Goal: Task Accomplishment & Management: Complete application form

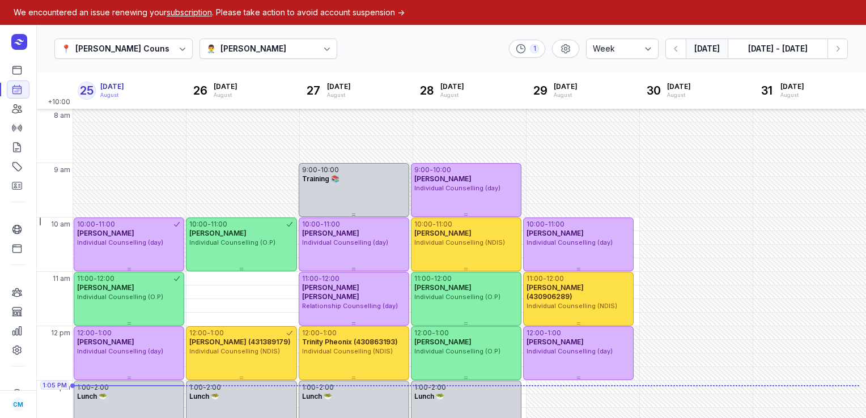
select select "week"
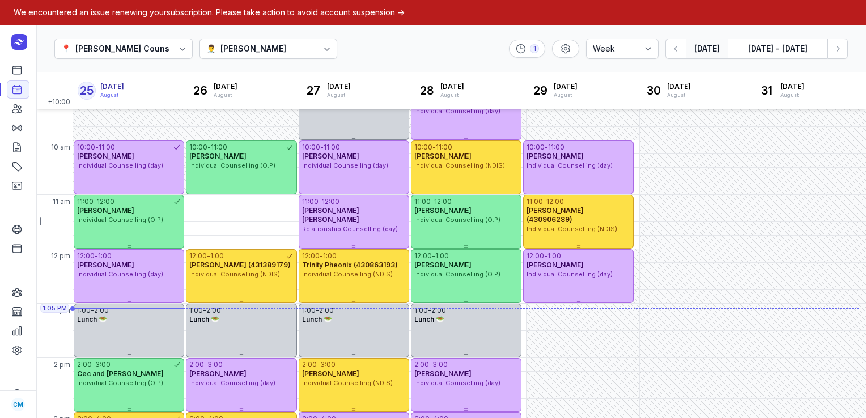
scroll to position [74, 0]
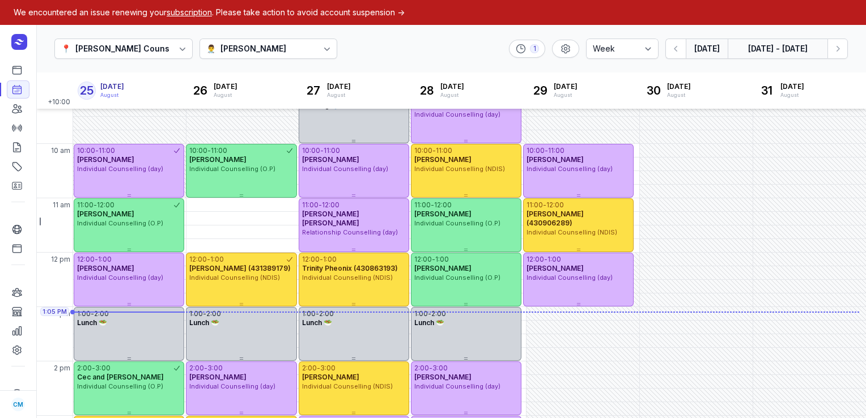
click at [768, 50] on button "[DATE] - [DATE]" at bounding box center [778, 49] width 100 height 20
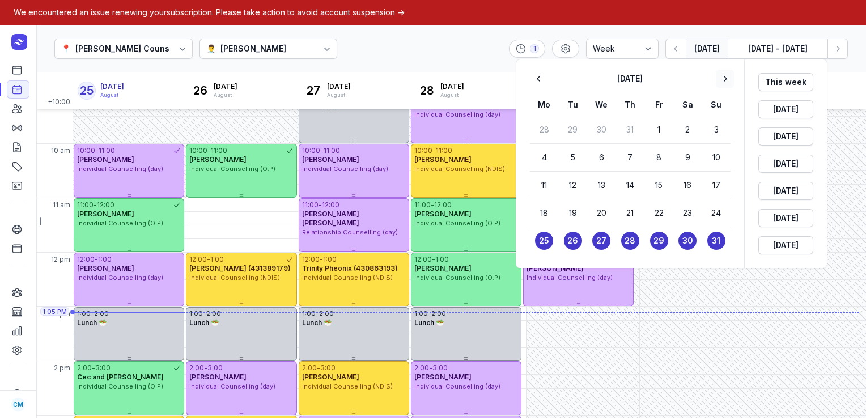
click at [725, 78] on icon "button" at bounding box center [724, 78] width 11 height 11
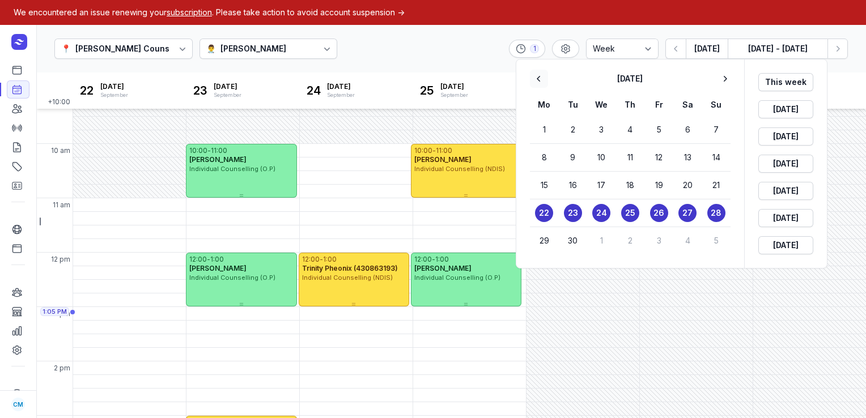
click at [534, 78] on icon "button" at bounding box center [538, 78] width 11 height 11
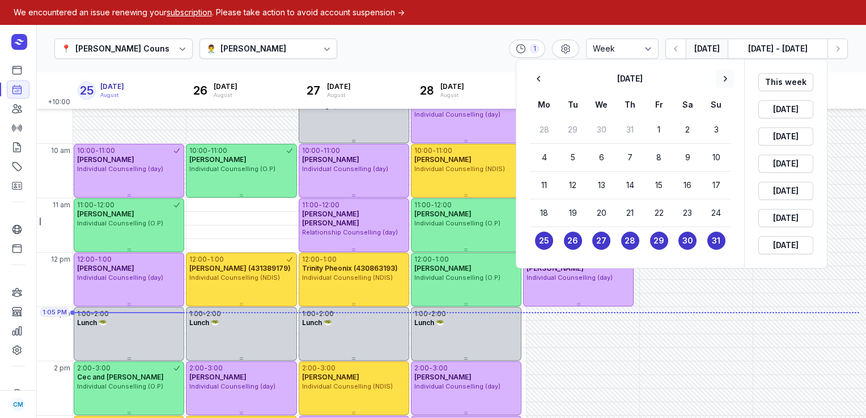
click at [730, 78] on icon "button" at bounding box center [724, 78] width 11 height 11
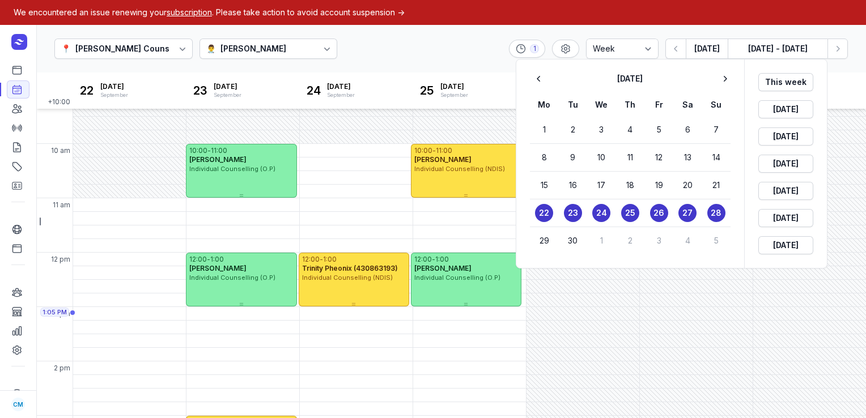
click at [575, 209] on time "23" at bounding box center [573, 212] width 10 height 11
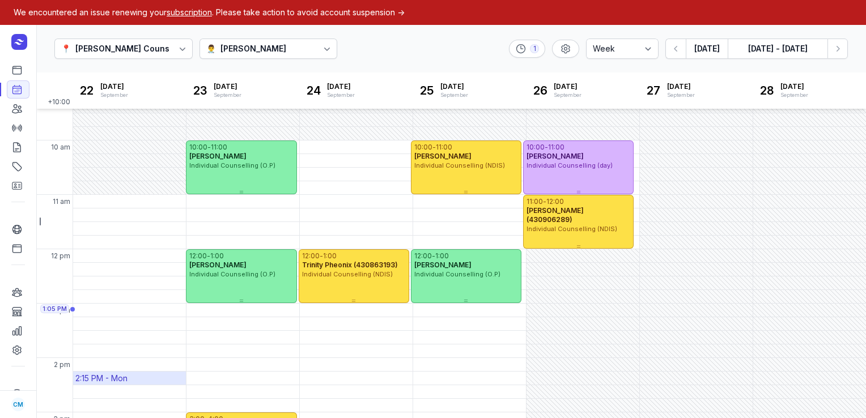
scroll to position [76, 0]
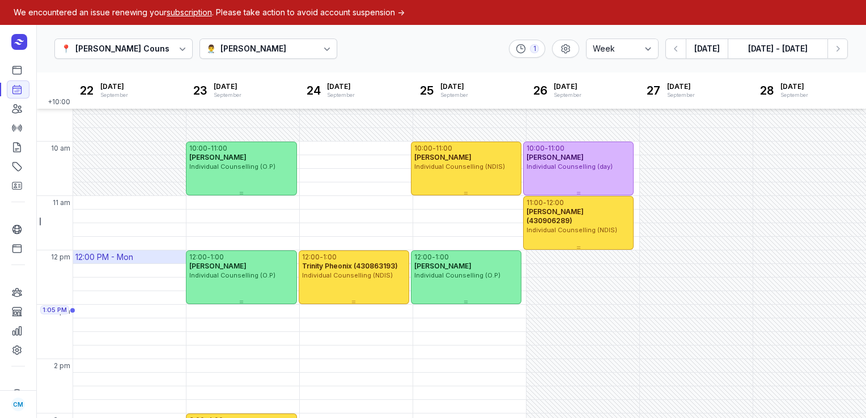
click at [88, 253] on div "12:00 PM - Mon" at bounding box center [104, 257] width 58 height 11
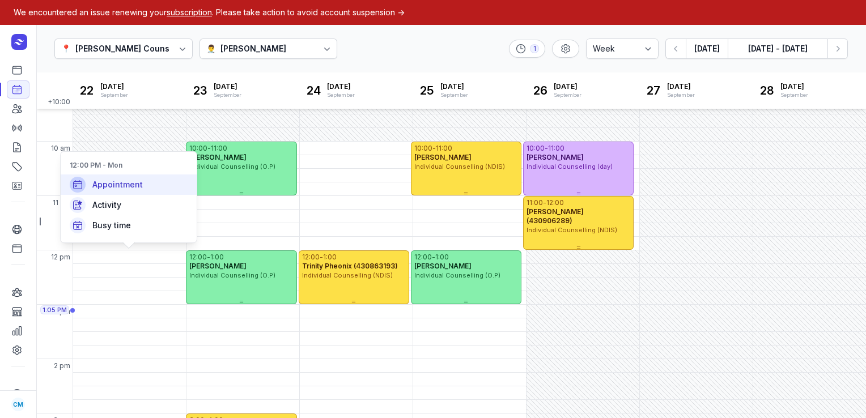
click at [97, 180] on span "Appointment" at bounding box center [117, 184] width 50 height 11
select select
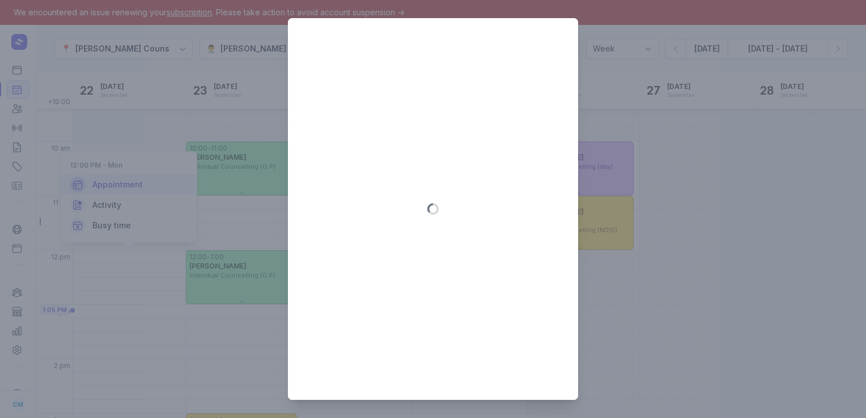
type input "[DATE]"
select select "12:00"
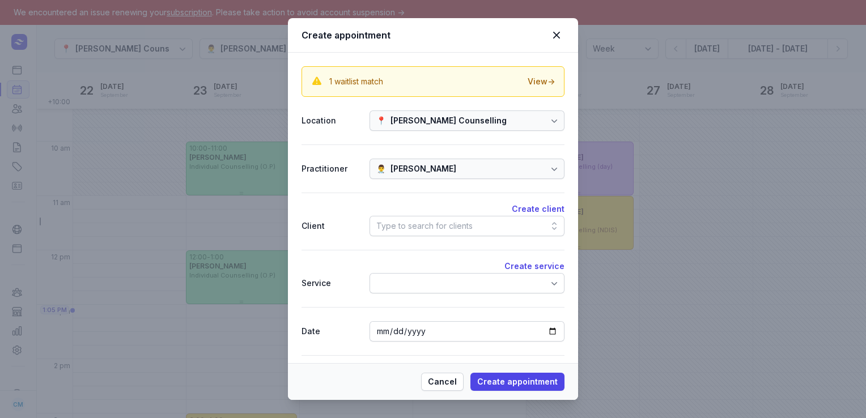
click at [415, 219] on div "Type to search for clients" at bounding box center [424, 226] width 96 height 14
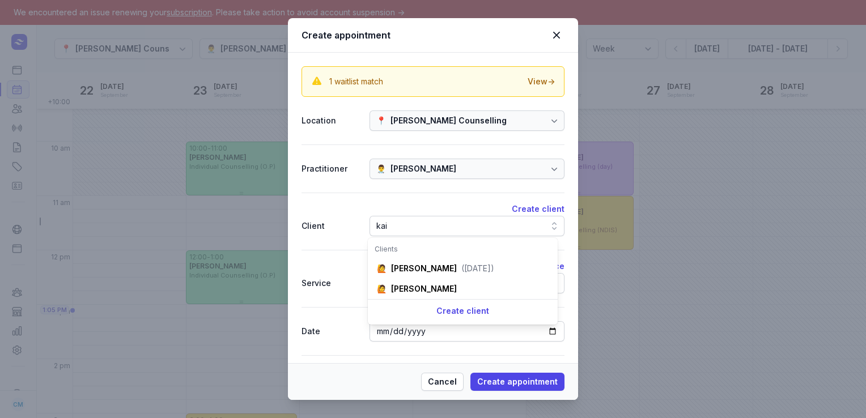
scroll to position [0, 11]
type input "kait"
click at [418, 269] on div "[PERSON_NAME]" at bounding box center [424, 268] width 66 height 11
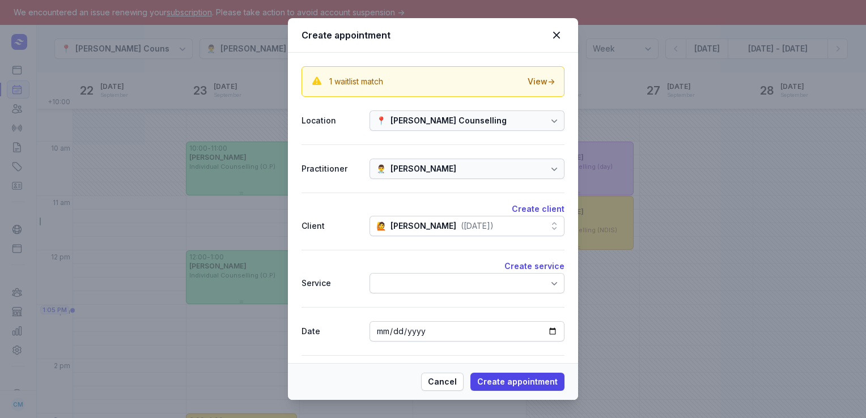
click at [407, 287] on div at bounding box center [466, 283] width 195 height 20
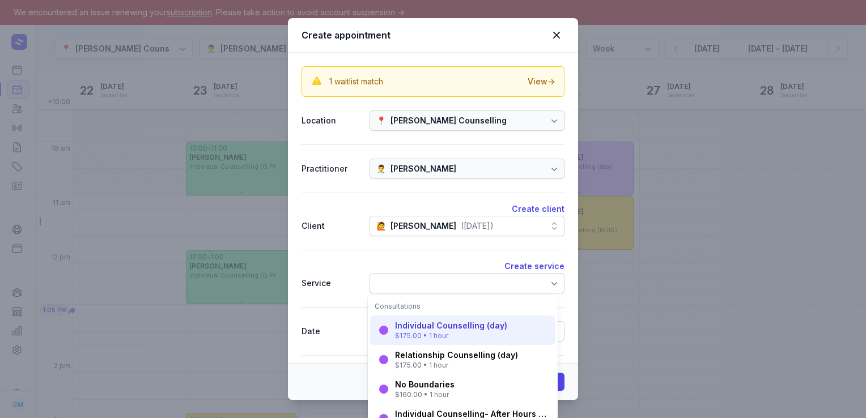
click at [416, 325] on div "Individual Counselling (day)" at bounding box center [451, 325] width 112 height 11
select select "13:00"
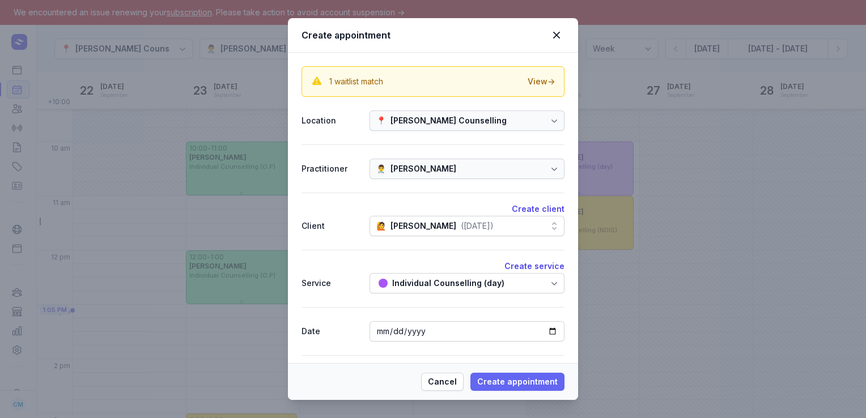
click at [514, 383] on span "Create appointment" at bounding box center [517, 382] width 80 height 14
select select
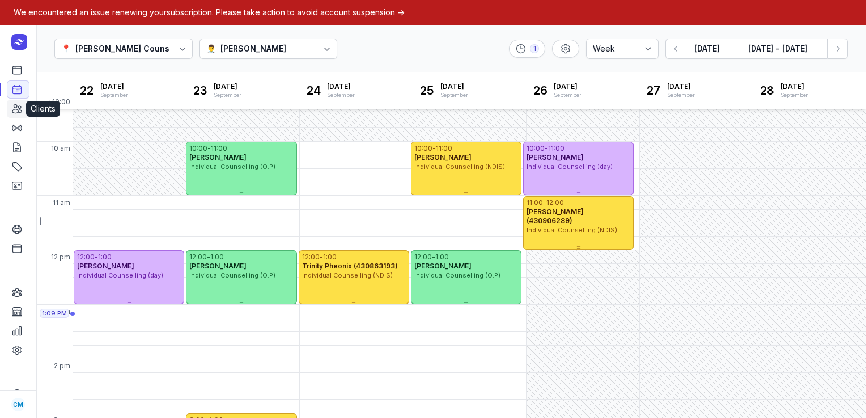
click at [19, 111] on icon at bounding box center [16, 108] width 11 height 11
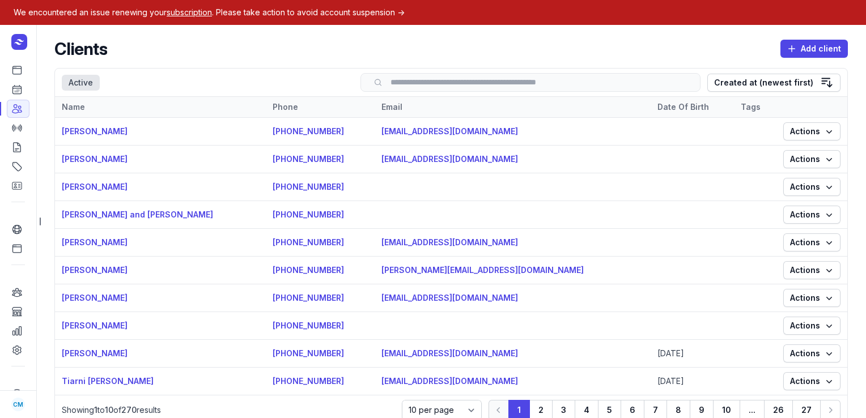
click at [410, 80] on input "search" at bounding box center [530, 82] width 316 height 9
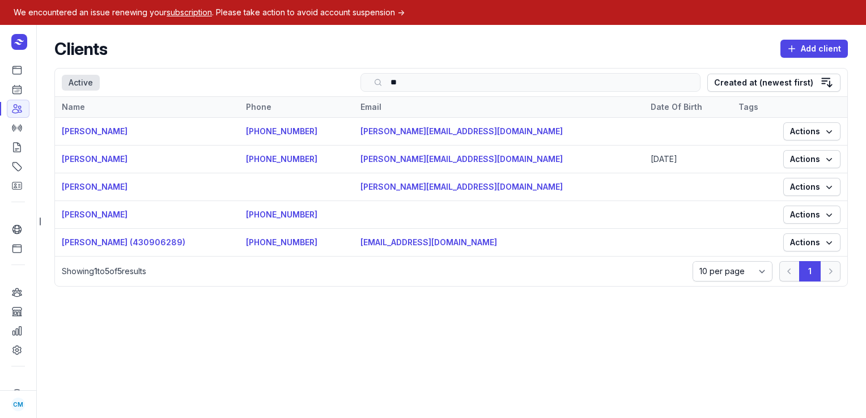
type input "*"
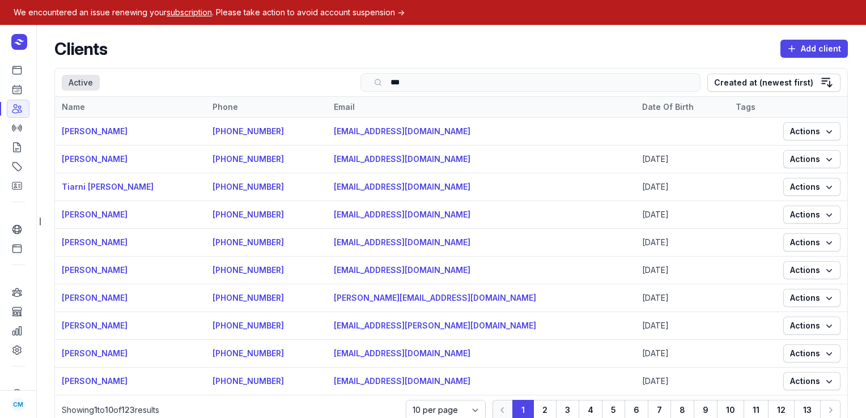
type input "****"
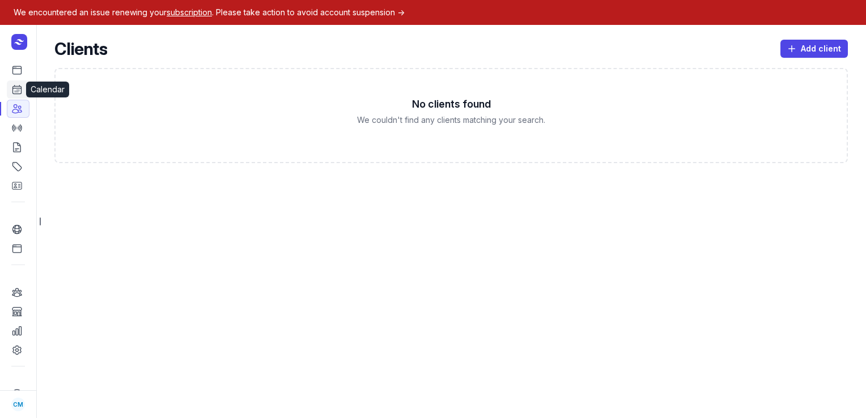
click at [18, 90] on icon at bounding box center [17, 90] width 9 height 9
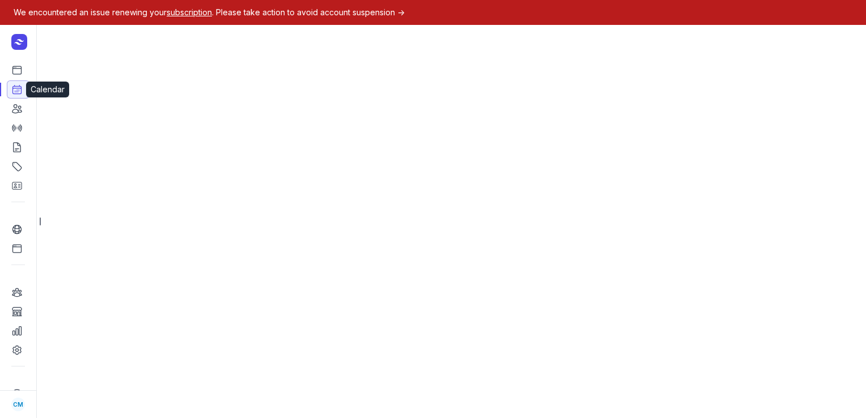
select select "week"
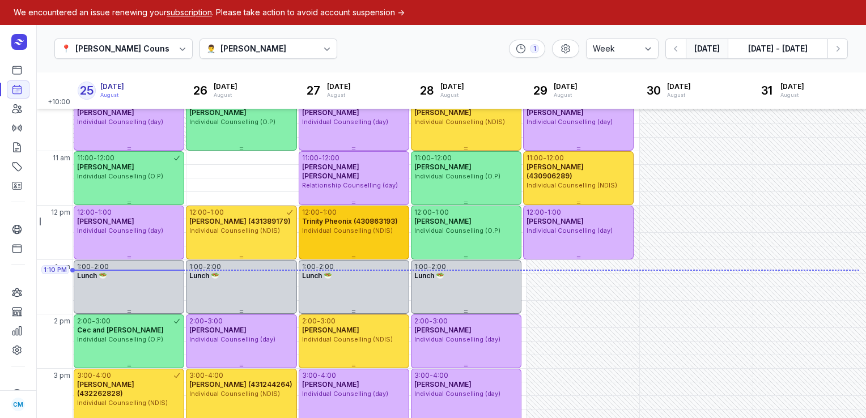
scroll to position [97, 0]
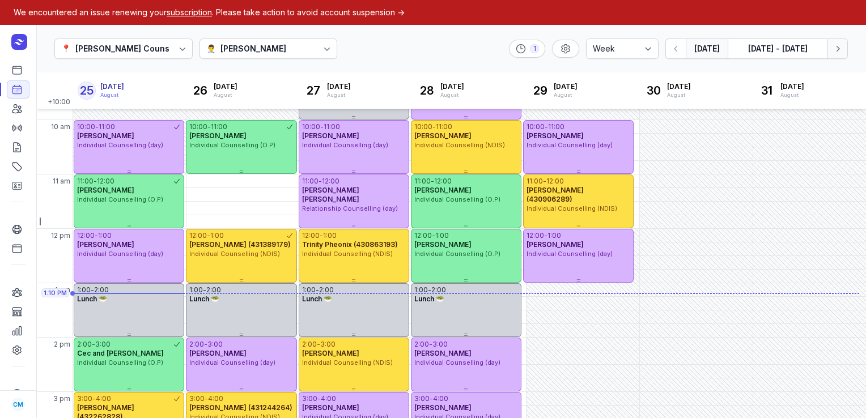
click at [844, 49] on button "Next week" at bounding box center [837, 49] width 20 height 20
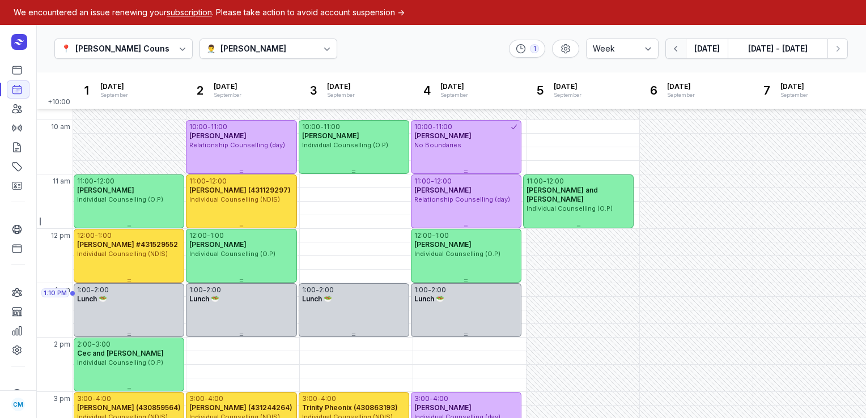
click at [681, 50] on icon "button" at bounding box center [675, 48] width 11 height 11
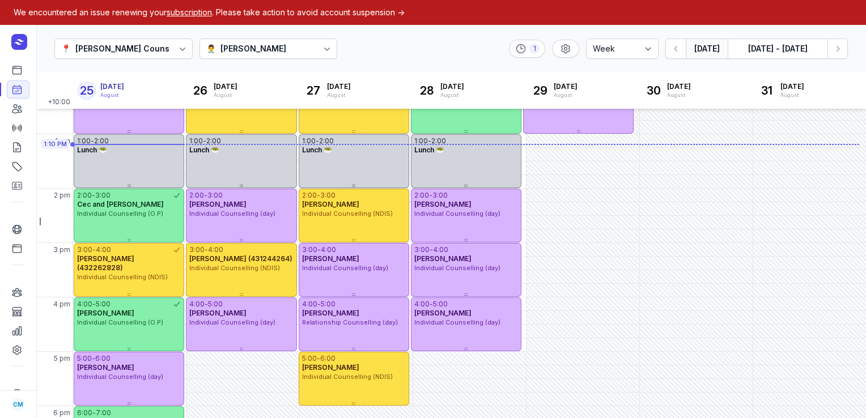
scroll to position [247, 0]
click at [839, 40] on button "Next week" at bounding box center [837, 49] width 20 height 20
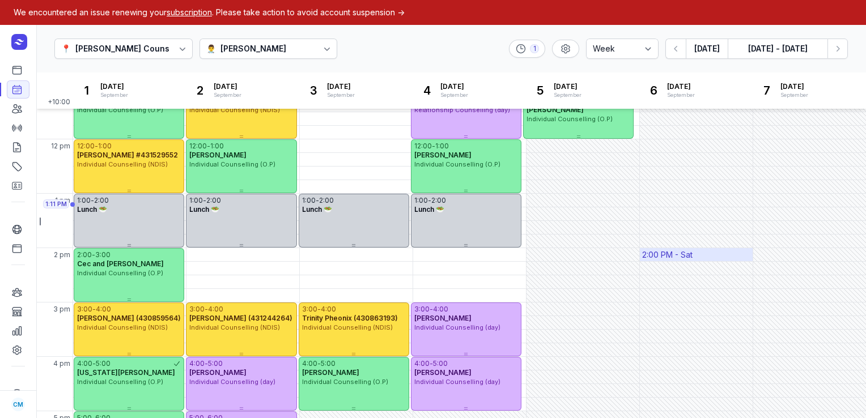
scroll to position [188, 0]
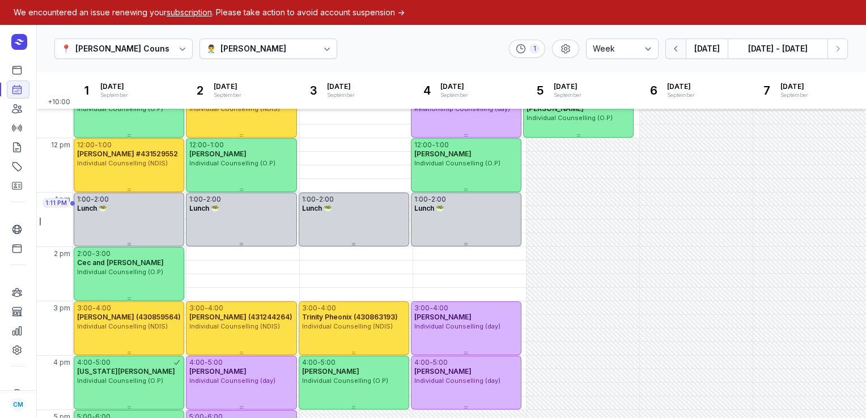
click at [673, 44] on icon "button" at bounding box center [675, 48] width 11 height 11
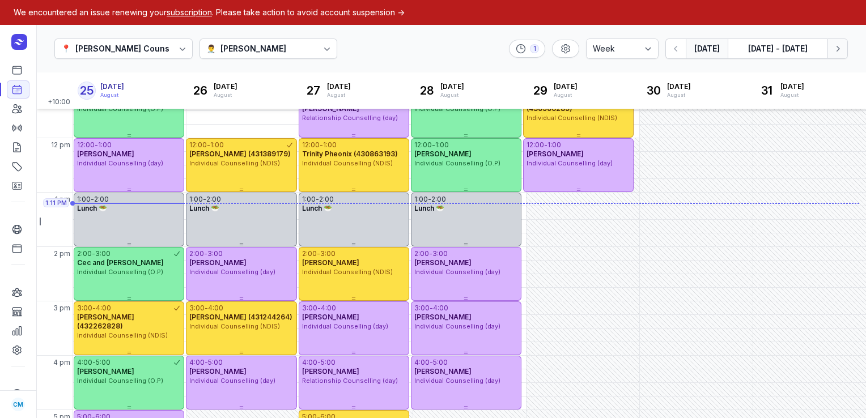
click at [834, 50] on icon "button" at bounding box center [837, 48] width 11 height 11
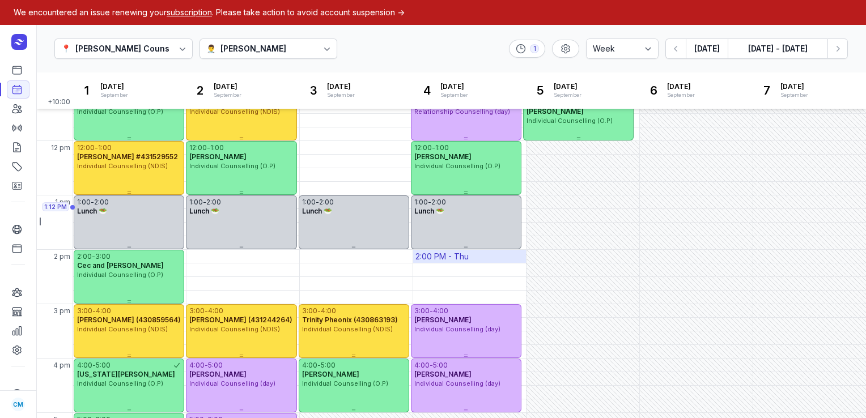
scroll to position [185, 0]
click at [841, 46] on icon "button" at bounding box center [837, 48] width 11 height 11
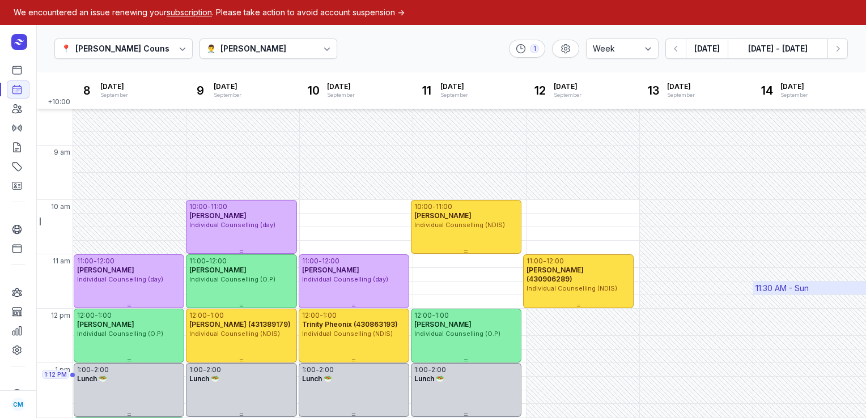
scroll to position [17, 0]
click at [448, 264] on div "11:00 AM - Thu" at bounding box center [442, 261] width 54 height 11
click at [456, 61] on div "📍 [PERSON_NAME] Counselling 👨‍⚕️ [PERSON_NAME] 1 Day 3 days Work week Week [DAT…" at bounding box center [451, 49] width 830 height 48
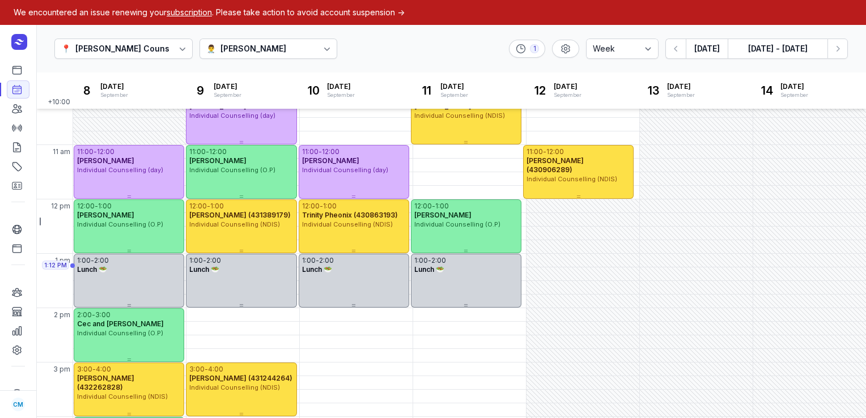
scroll to position [102, 0]
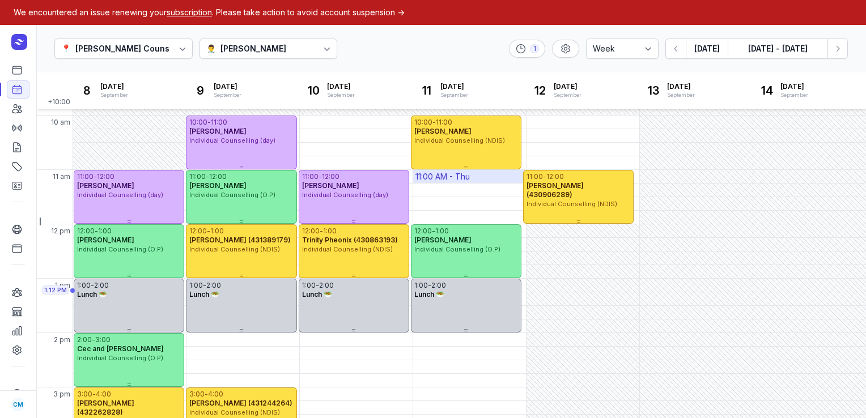
click at [447, 173] on div "11:00 AM - Thu" at bounding box center [442, 176] width 54 height 11
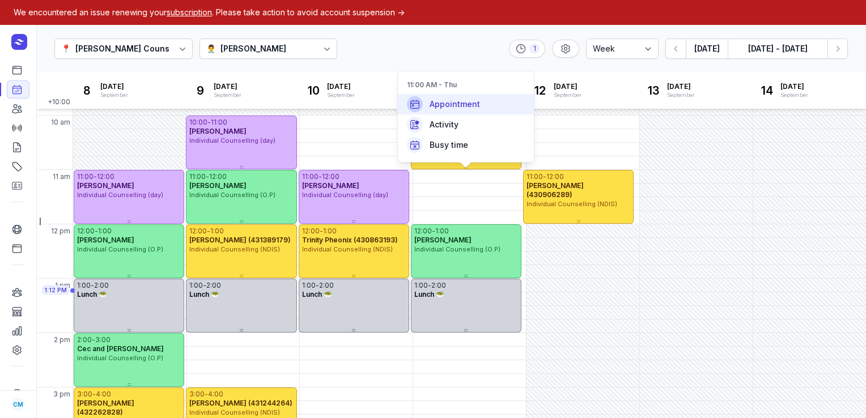
click at [456, 107] on span "Appointment" at bounding box center [455, 104] width 50 height 11
select select
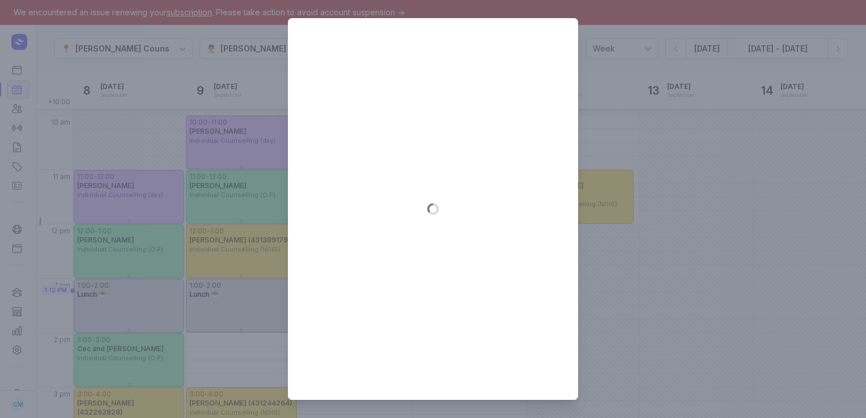
type input "[DATE]"
select select "11:00"
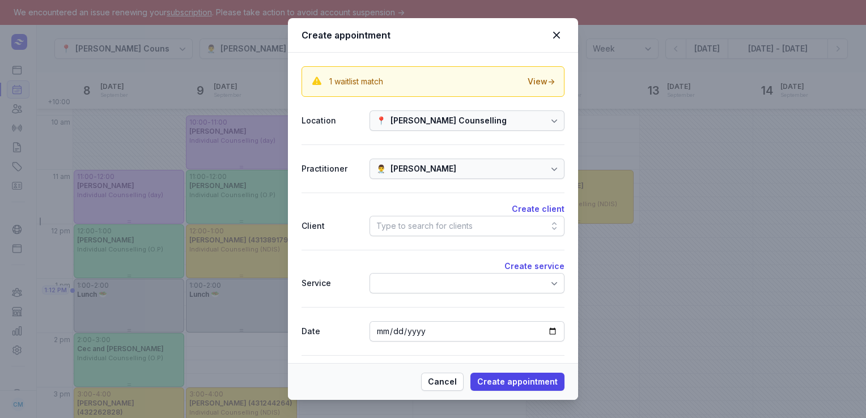
click at [462, 228] on div "Type to search for clients" at bounding box center [424, 226] width 96 height 14
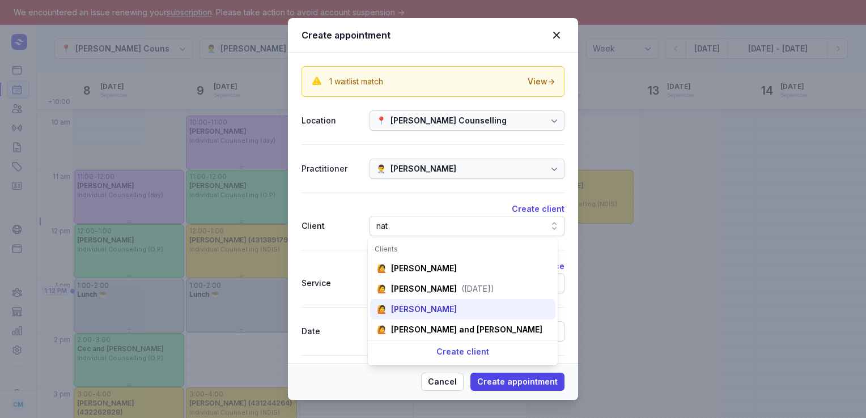
type input "nat"
click at [437, 309] on div "[PERSON_NAME]" at bounding box center [424, 309] width 66 height 11
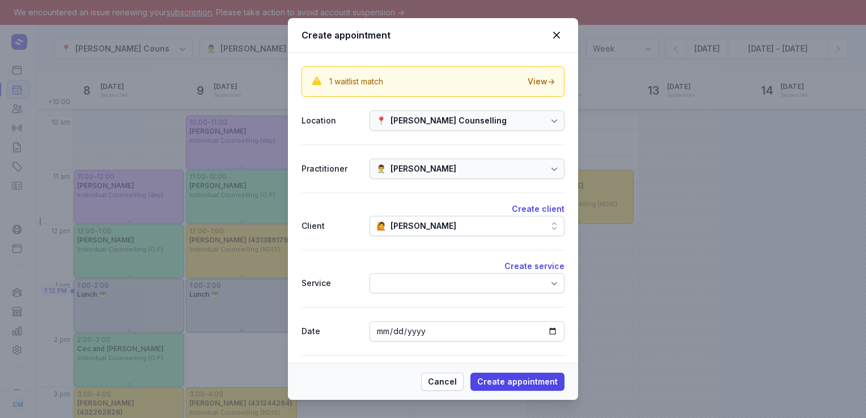
click at [420, 288] on div at bounding box center [466, 283] width 195 height 20
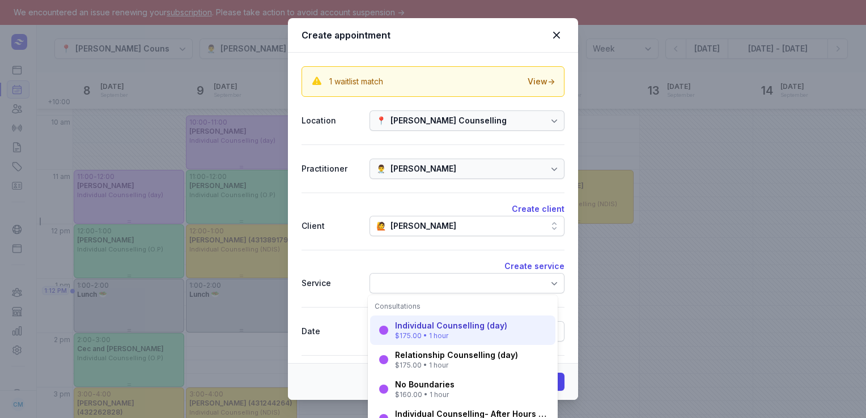
click at [428, 338] on div "$175.00 • 1 hour" at bounding box center [451, 336] width 112 height 9
select select "12:00"
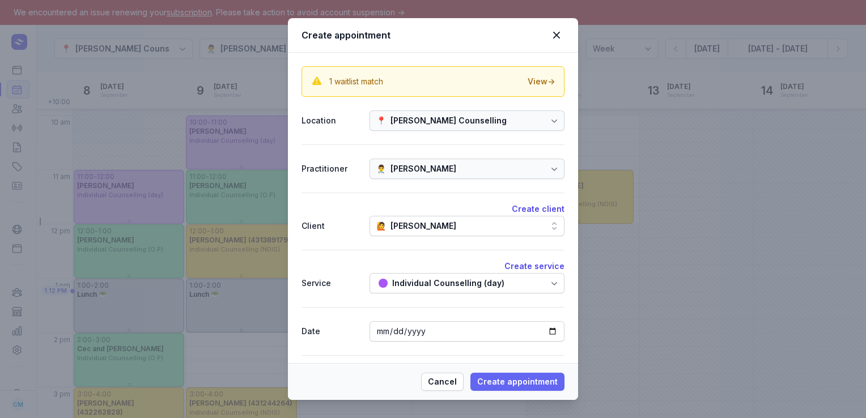
click at [494, 379] on span "Create appointment" at bounding box center [517, 382] width 80 height 14
select select
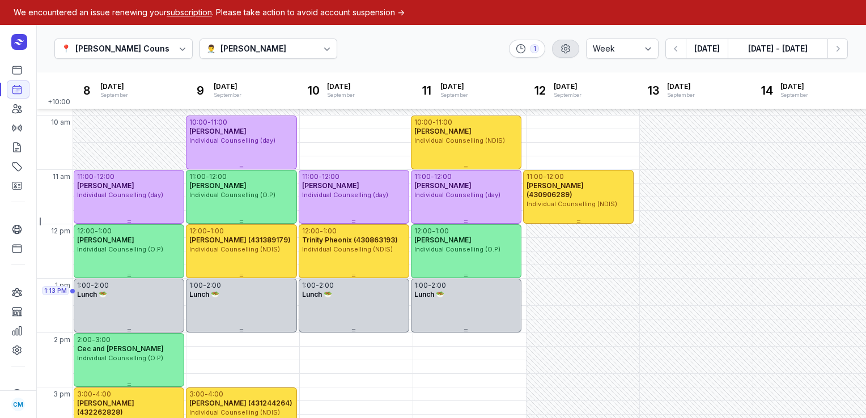
click at [567, 52] on icon "button" at bounding box center [566, 49] width 8 height 9
select select "8"
select select "20"
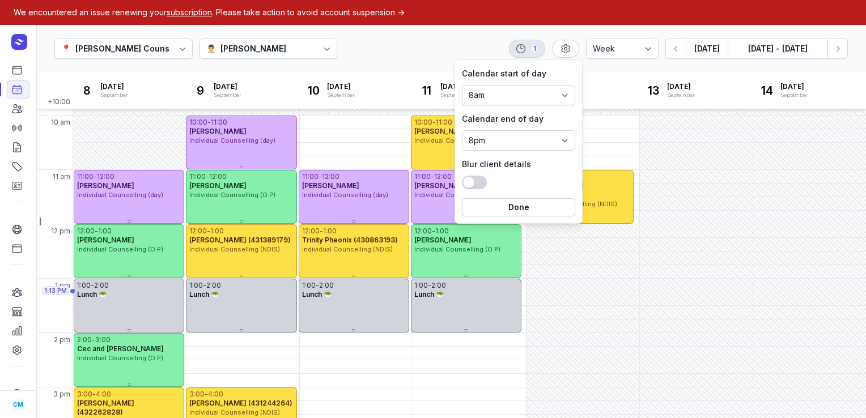
click at [544, 50] on div "1" at bounding box center [527, 49] width 36 height 18
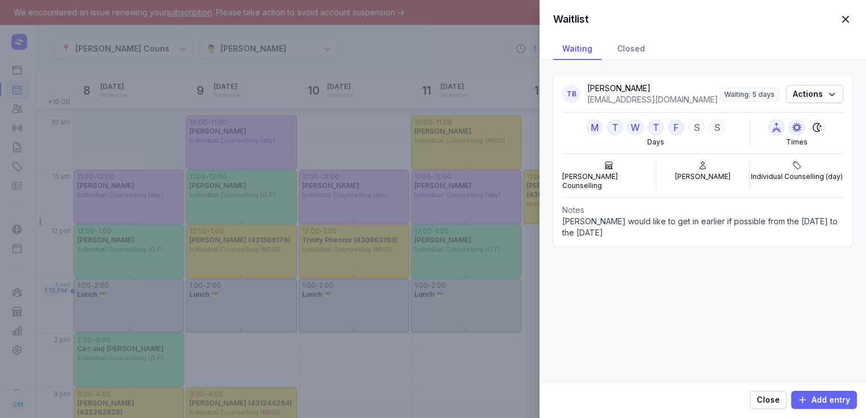
click at [818, 401] on span "Add entry" at bounding box center [824, 400] width 52 height 14
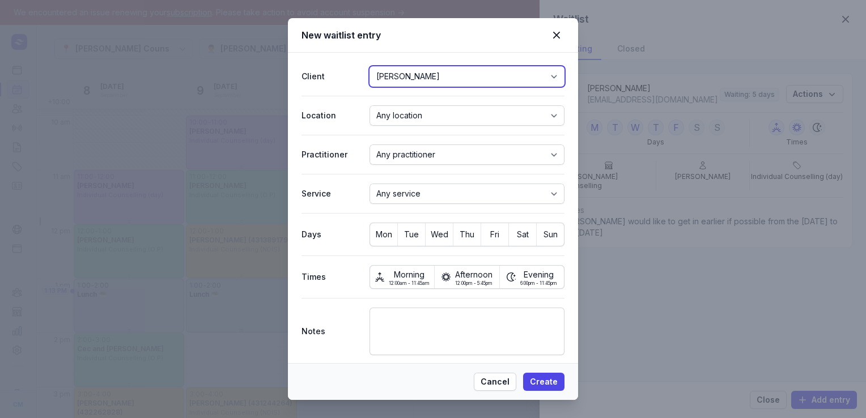
click at [413, 80] on select "[PERSON_NAME] [PERSON_NAME] [PERSON_NAME] [PERSON_NAME] and [PERSON_NAME] [PERS…" at bounding box center [466, 76] width 195 height 20
click at [449, 82] on select "[PERSON_NAME] [PERSON_NAME] [PERSON_NAME] [PERSON_NAME] and [PERSON_NAME] [PERS…" at bounding box center [466, 76] width 195 height 20
select select "cli_01JEQ7142TZ968KMP95BC5XV2W"
click at [369, 66] on select "[PERSON_NAME] [PERSON_NAME] [PERSON_NAME] [PERSON_NAME] and [PERSON_NAME] [PERS…" at bounding box center [466, 76] width 195 height 20
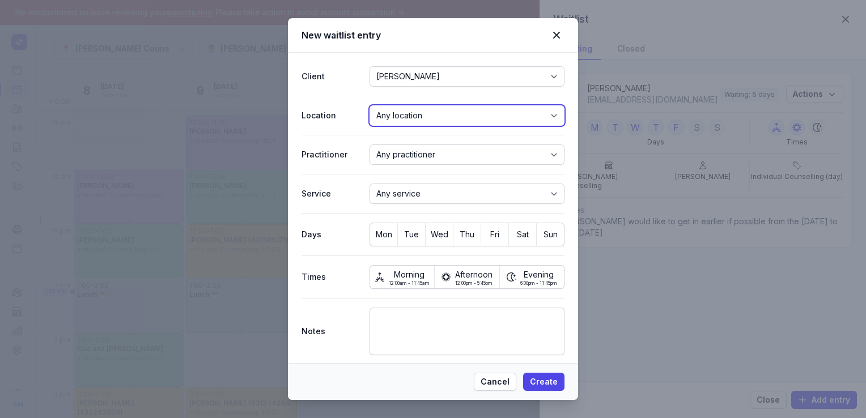
click at [409, 110] on select "Any location [PERSON_NAME] Counselling" at bounding box center [466, 115] width 195 height 20
select select "loc_01J3MBC5WYV0VXDEC5NHAV5R4M"
click at [369, 105] on select "Any location [PERSON_NAME] Counselling" at bounding box center [466, 115] width 195 height 20
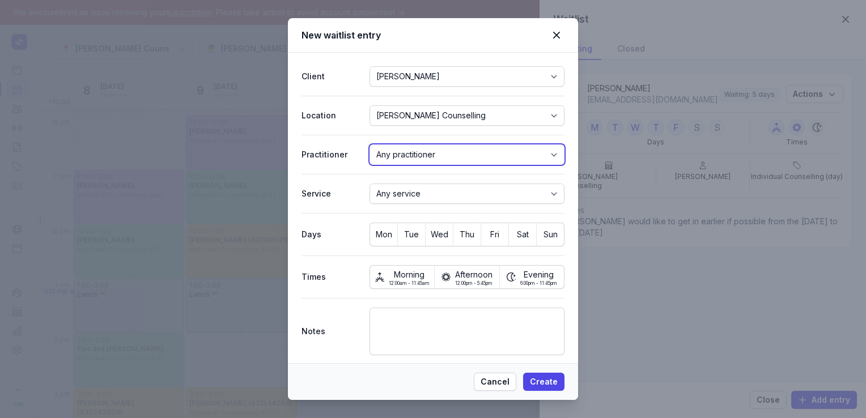
click at [390, 151] on select "Any practitioner [PERSON_NAME] [PERSON_NAME] [PERSON_NAME]" at bounding box center [466, 155] width 195 height 20
select select "pra_01J3MBC620F32B52FEQK5BF7FQ"
click at [369, 145] on select "Any practitioner [PERSON_NAME] [PERSON_NAME] [PERSON_NAME]" at bounding box center [466, 155] width 195 height 20
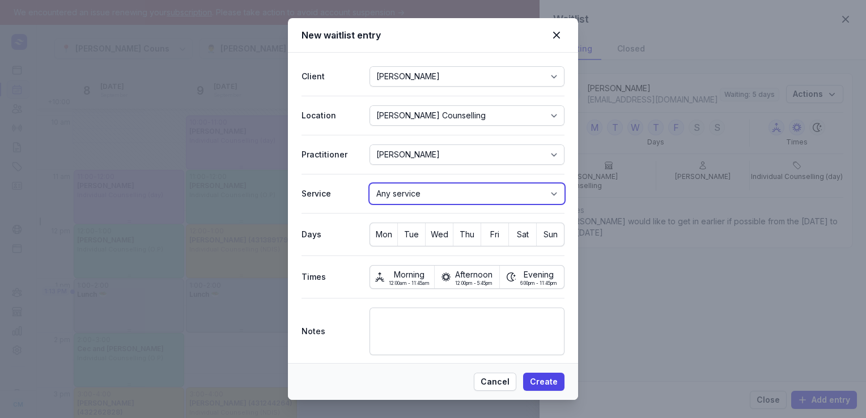
click at [398, 192] on select "Any service Relationship Counselling (day)-Zoom or Telephone Relationship Couns…" at bounding box center [466, 194] width 195 height 20
select select "ser_01J3MBC63Z8QV1809NBX0T1DRY"
click at [369, 184] on select "Any service Relationship Counselling (day)-Zoom or Telephone Relationship Couns…" at bounding box center [466, 194] width 195 height 20
click at [375, 235] on span "Mon" at bounding box center [383, 235] width 27 height 16
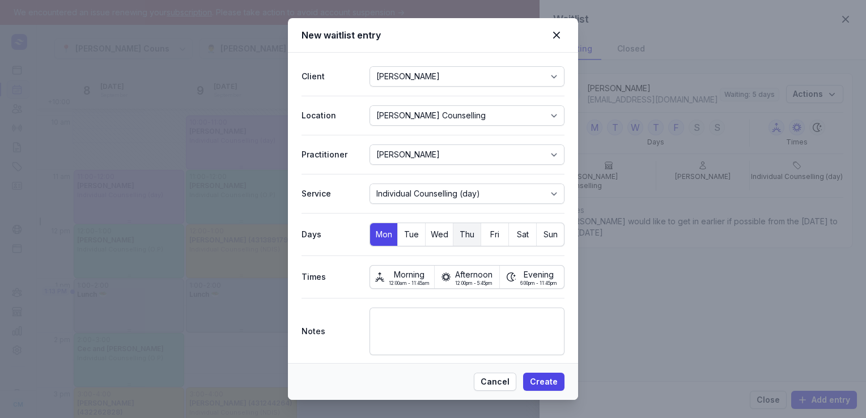
click at [465, 239] on span "Thu" at bounding box center [466, 235] width 27 height 16
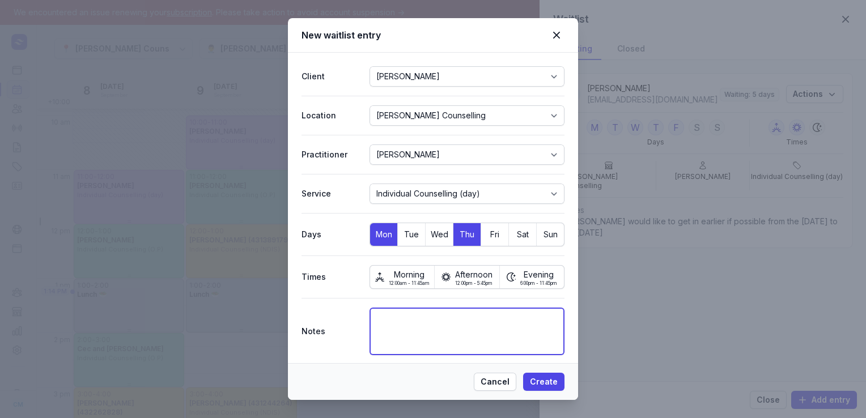
click at [442, 319] on textarea at bounding box center [466, 332] width 195 height 48
type textarea "during school times"
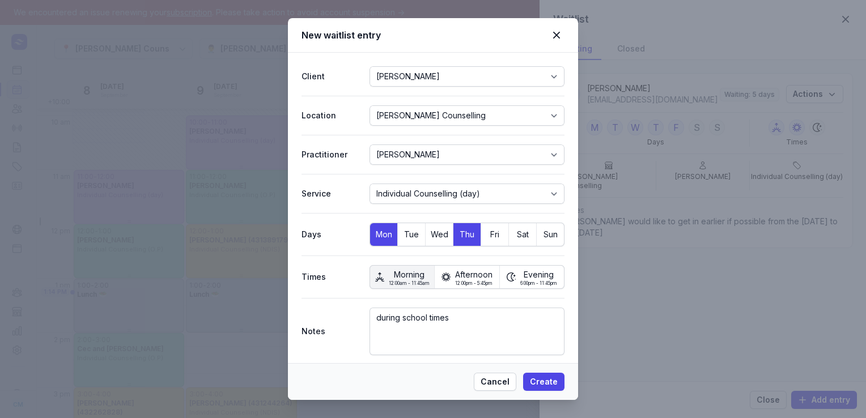
click at [400, 271] on span "Morning" at bounding box center [409, 275] width 41 height 12
click at [457, 281] on span "12:00pm - 5:45pm" at bounding box center [473, 283] width 37 height 5
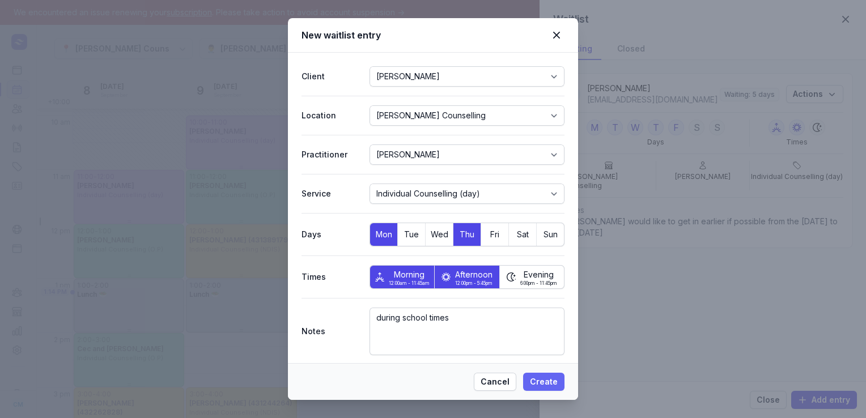
click at [547, 380] on span "Create" at bounding box center [544, 382] width 28 height 14
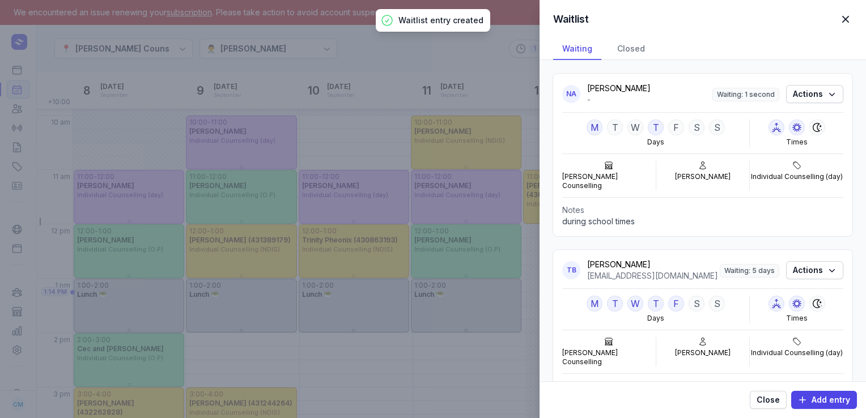
click at [367, 57] on div "Waitlist Close panel Waiting Closed NA [PERSON_NAME] - Waiting: 1 second Action…" at bounding box center [433, 209] width 866 height 418
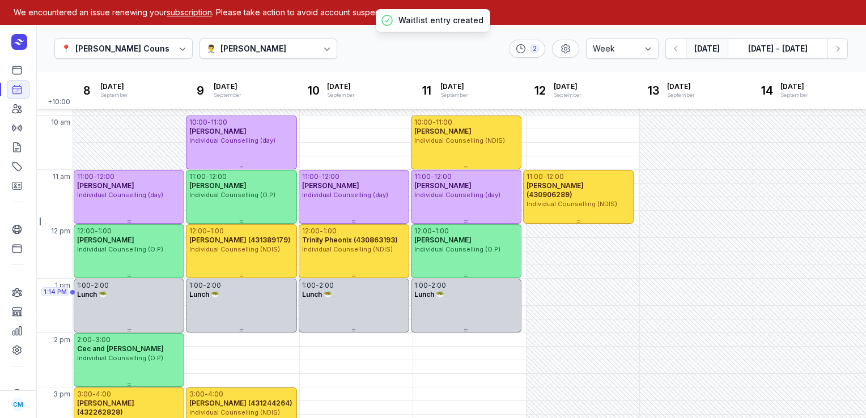
click at [707, 46] on button "[DATE]" at bounding box center [707, 49] width 42 height 20
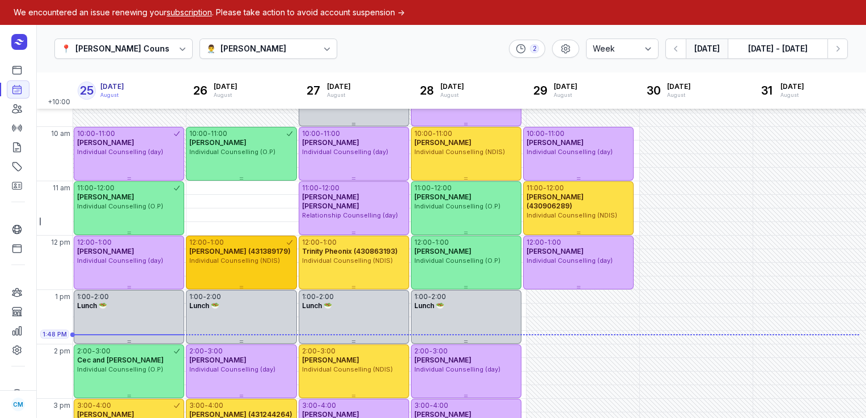
scroll to position [53, 0]
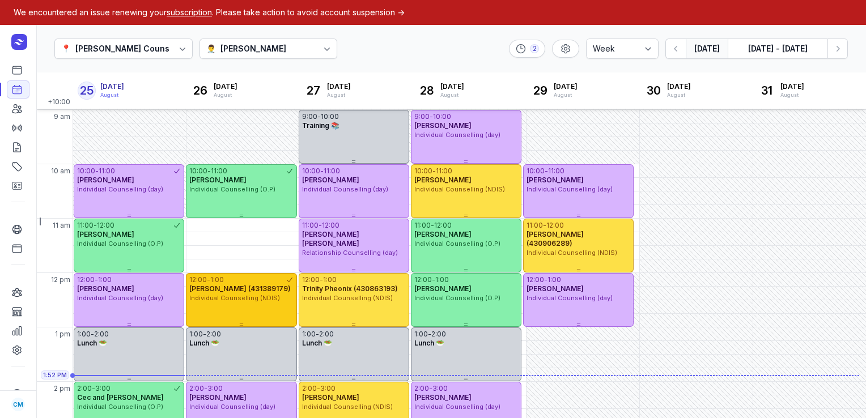
click at [686, 39] on button "[DATE]" at bounding box center [707, 49] width 42 height 20
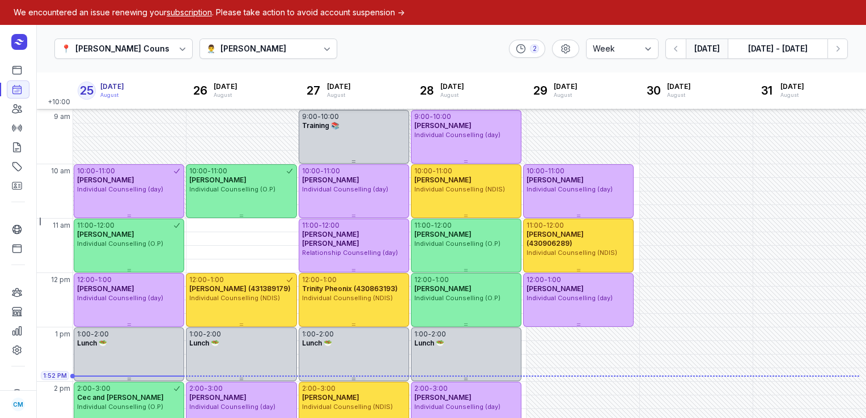
click at [312, 51] on div "👨‍⚕️ [PERSON_NAME]" at bounding box center [268, 49] width 138 height 20
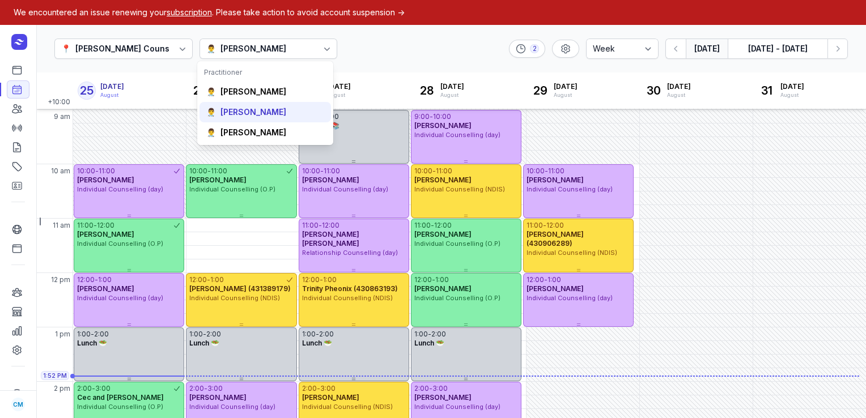
click at [258, 107] on div "[PERSON_NAME]" at bounding box center [253, 112] width 66 height 11
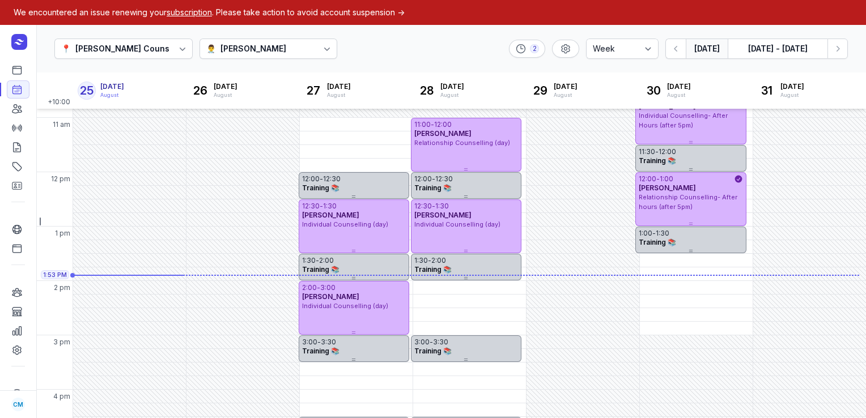
scroll to position [167, 0]
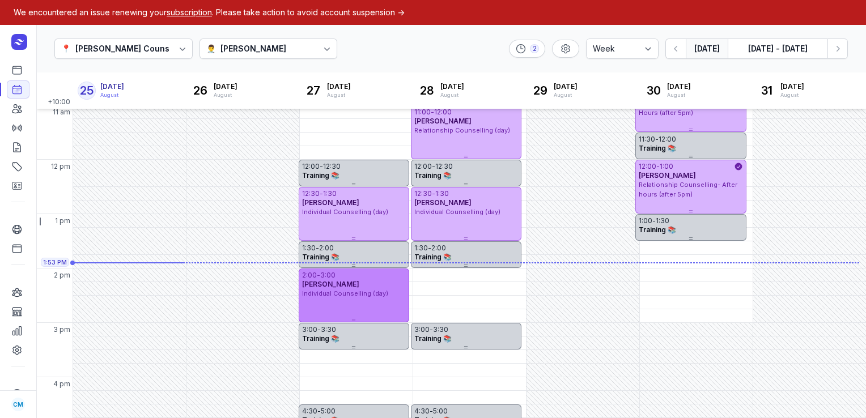
click at [336, 294] on span "Individual Counselling (day)" at bounding box center [345, 294] width 86 height 8
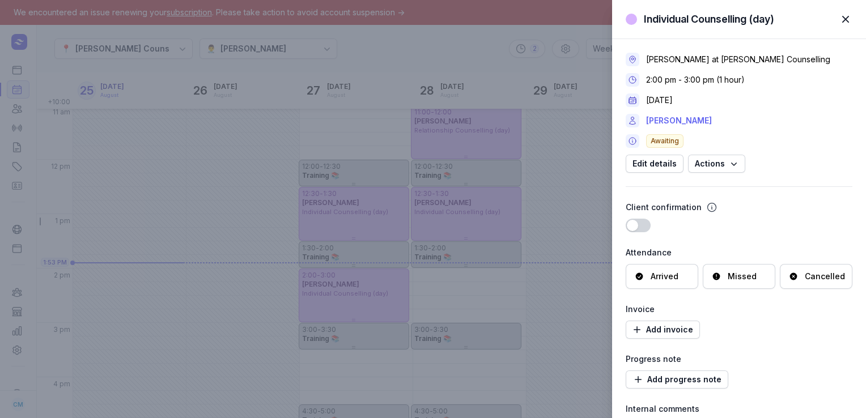
click at [686, 122] on link "[PERSON_NAME]" at bounding box center [679, 121] width 66 height 14
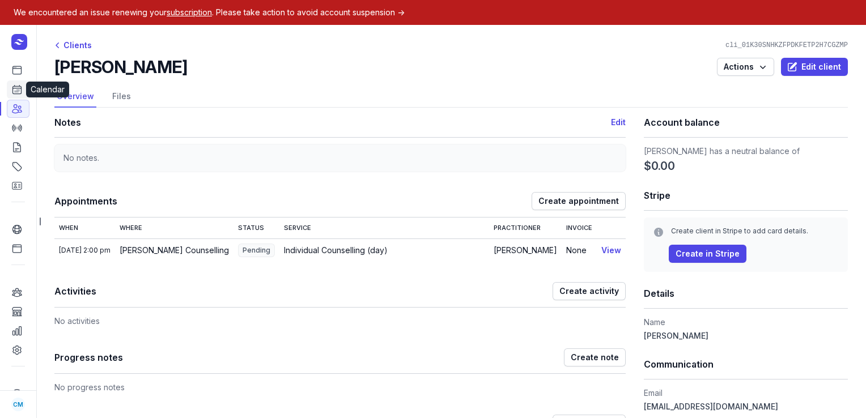
click at [13, 92] on icon at bounding box center [16, 89] width 11 height 11
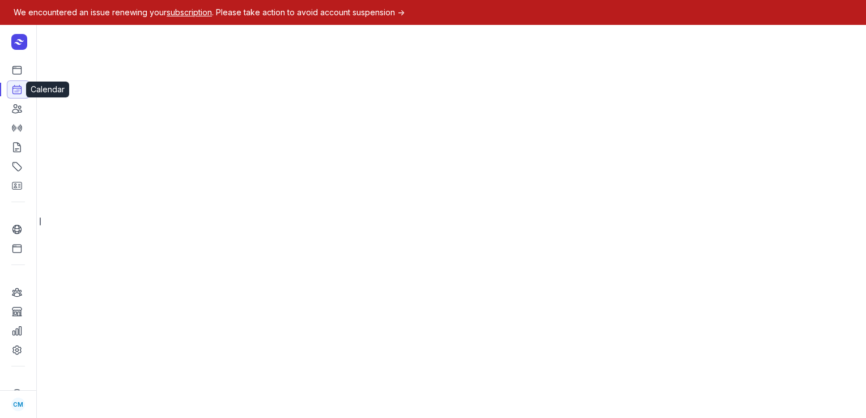
select select "week"
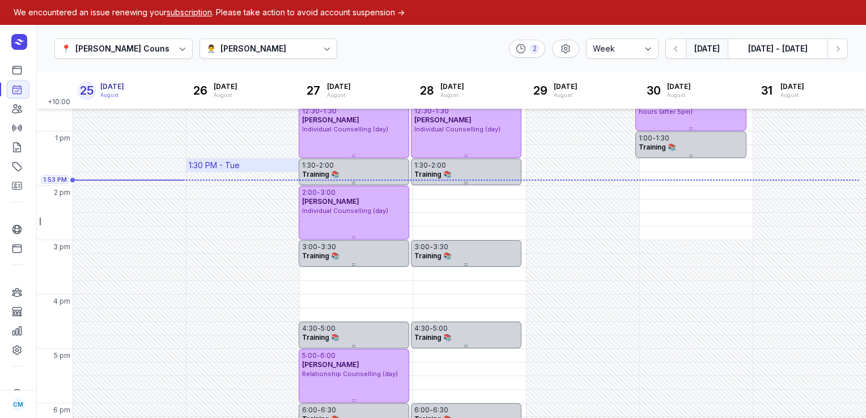
scroll to position [343, 0]
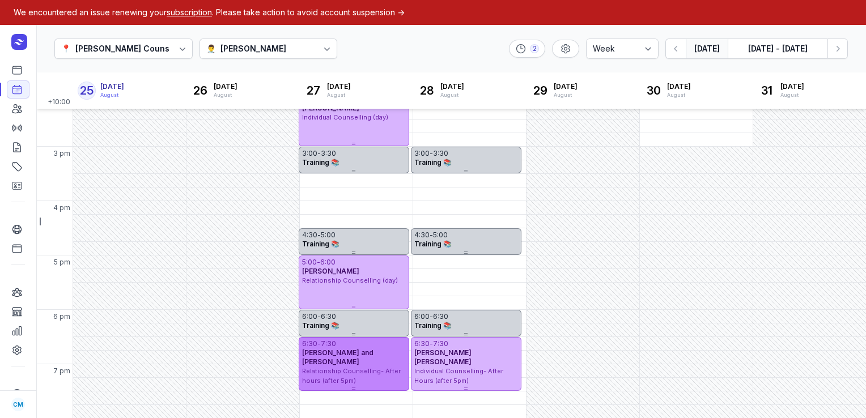
click at [317, 343] on div "-" at bounding box center [318, 343] width 3 height 9
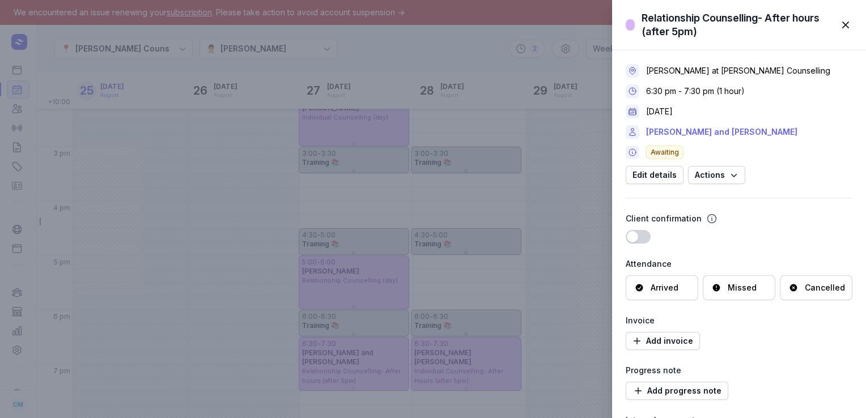
click at [699, 125] on link "[PERSON_NAME] and [PERSON_NAME]" at bounding box center [721, 132] width 151 height 14
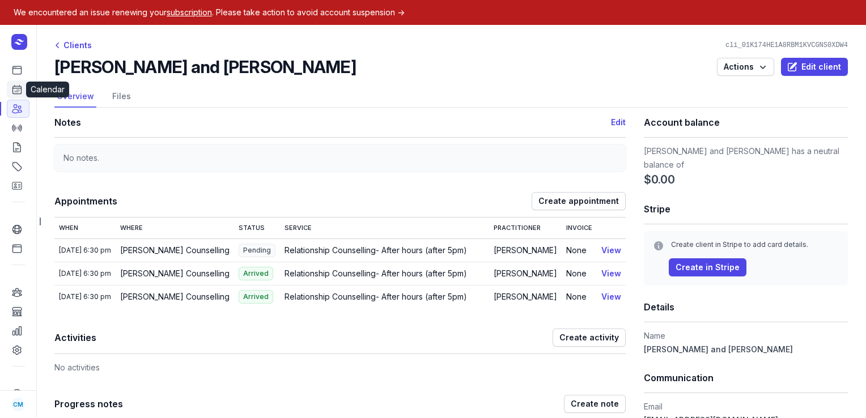
click at [21, 88] on icon at bounding box center [17, 90] width 9 height 9
select select "week"
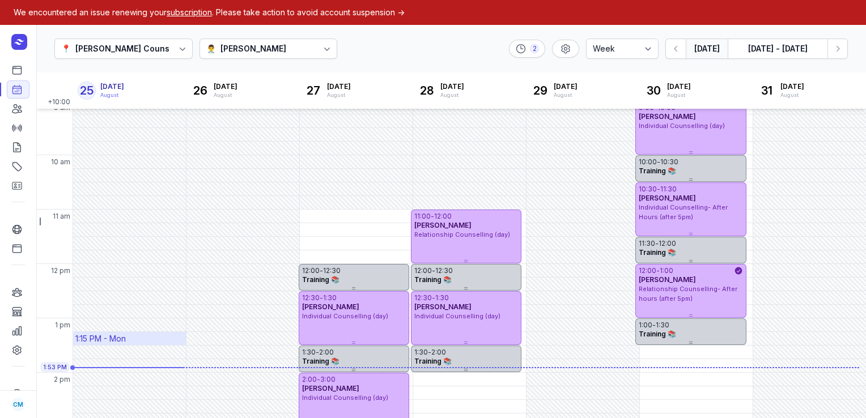
scroll to position [52, 0]
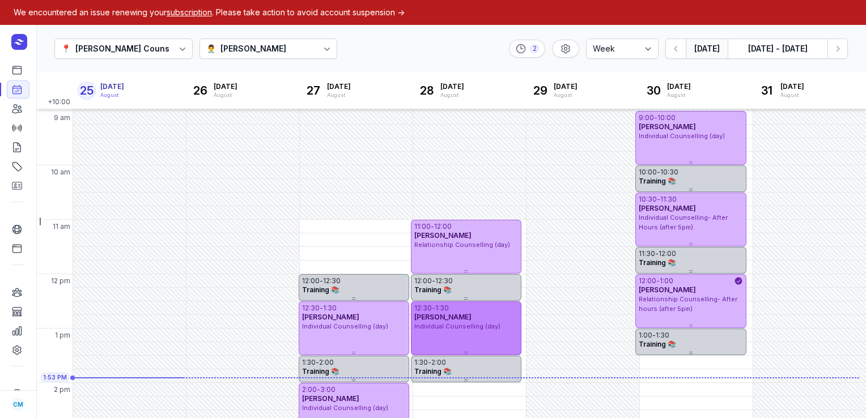
click at [453, 320] on span "[PERSON_NAME]" at bounding box center [442, 317] width 57 height 9
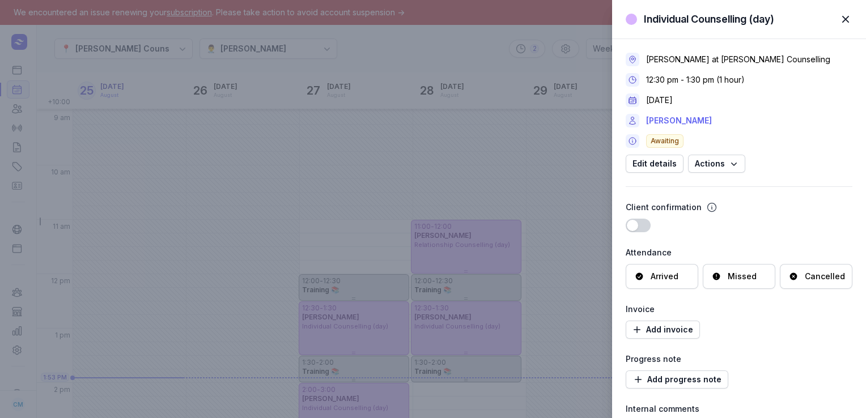
click at [693, 124] on link "[PERSON_NAME]" at bounding box center [679, 121] width 66 height 14
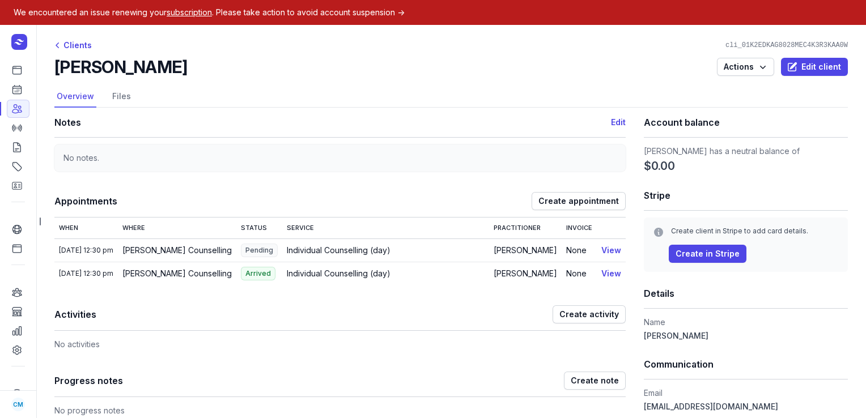
click at [23, 92] on div "Dashboard Calendar Clients Sessions Billing Catalogue Contacts Online profile O…" at bounding box center [18, 208] width 36 height 366
click at [18, 92] on icon at bounding box center [16, 89] width 11 height 11
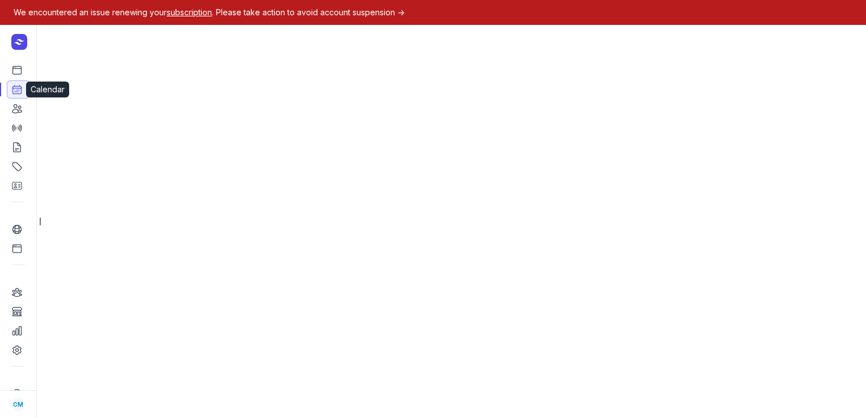
select select "week"
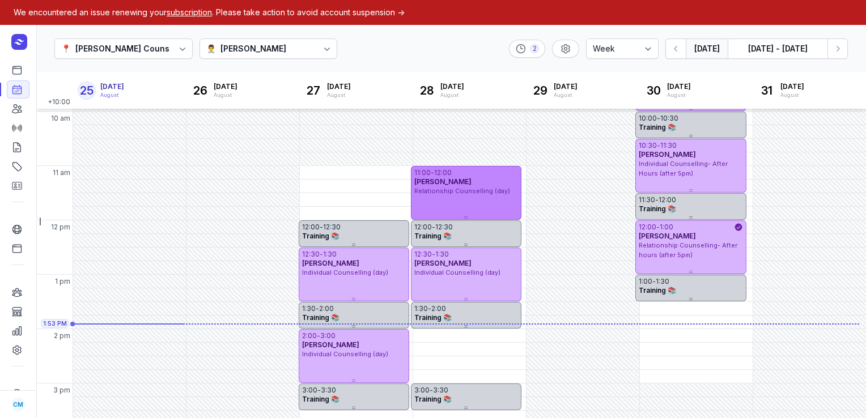
scroll to position [88, 0]
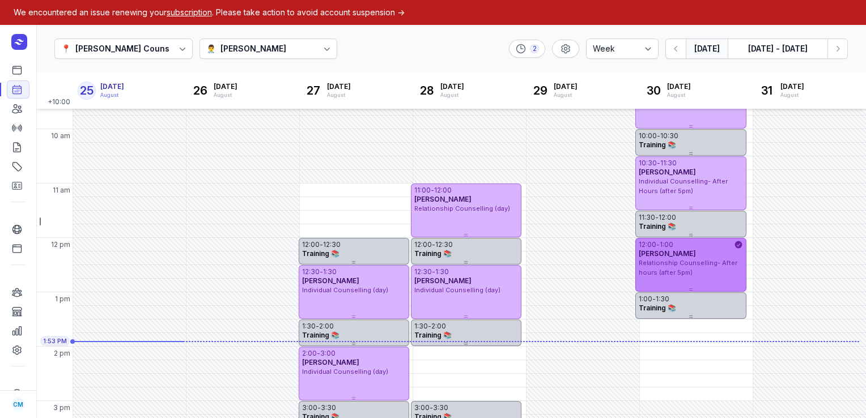
click at [672, 256] on span "[PERSON_NAME]" at bounding box center [667, 253] width 57 height 9
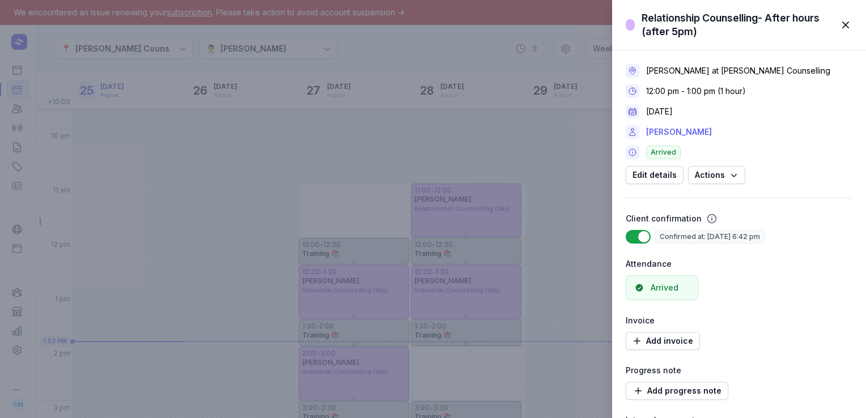
click at [676, 136] on link "[PERSON_NAME]" at bounding box center [679, 132] width 66 height 14
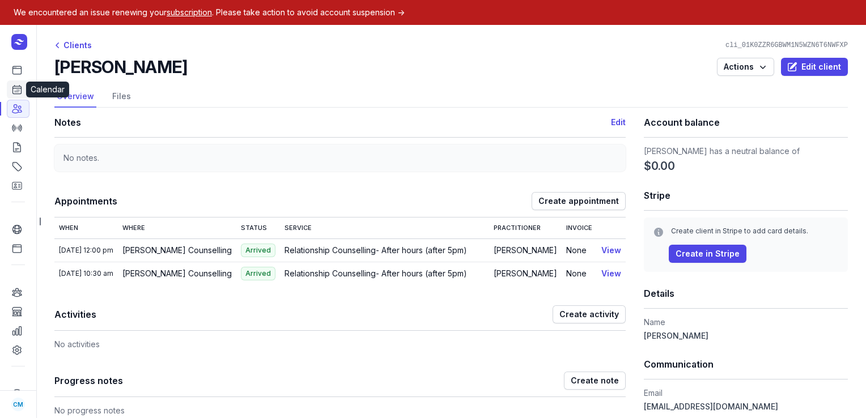
click at [12, 90] on icon at bounding box center [16, 89] width 11 height 11
select select "week"
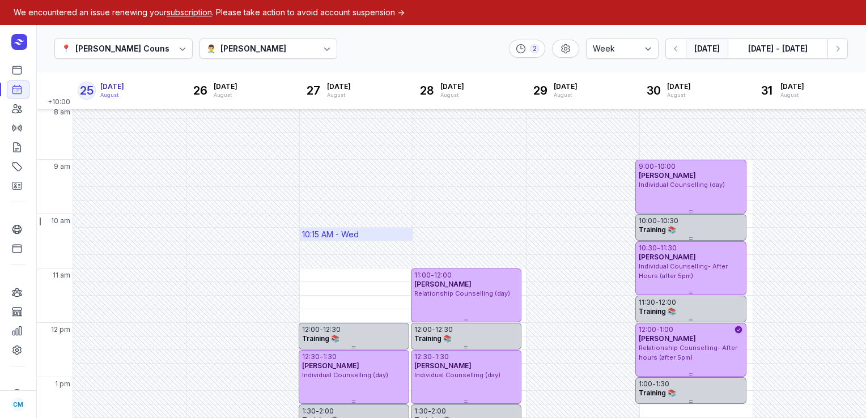
scroll to position [3, 0]
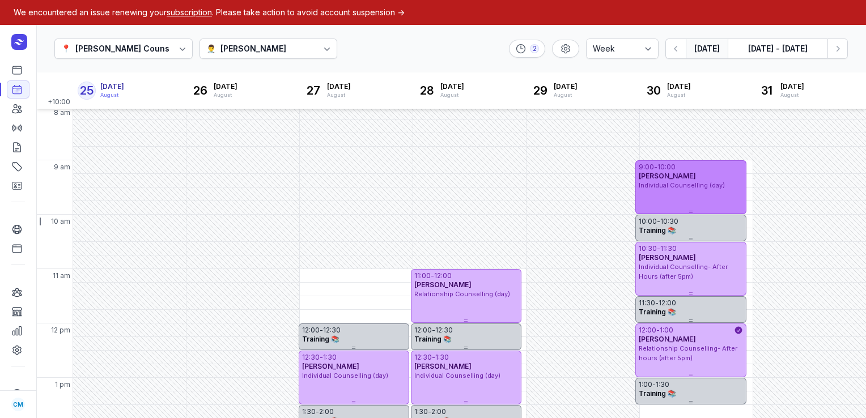
click at [728, 167] on div "9:00 - 10:00" at bounding box center [691, 167] width 104 height 9
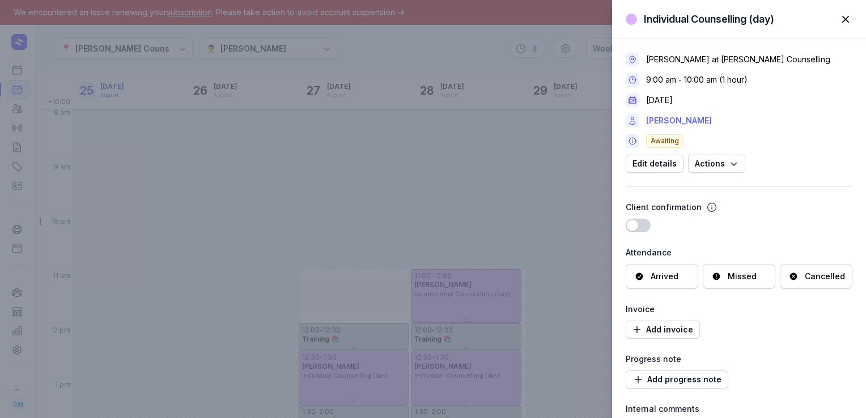
click at [681, 117] on link "[PERSON_NAME]" at bounding box center [679, 121] width 66 height 14
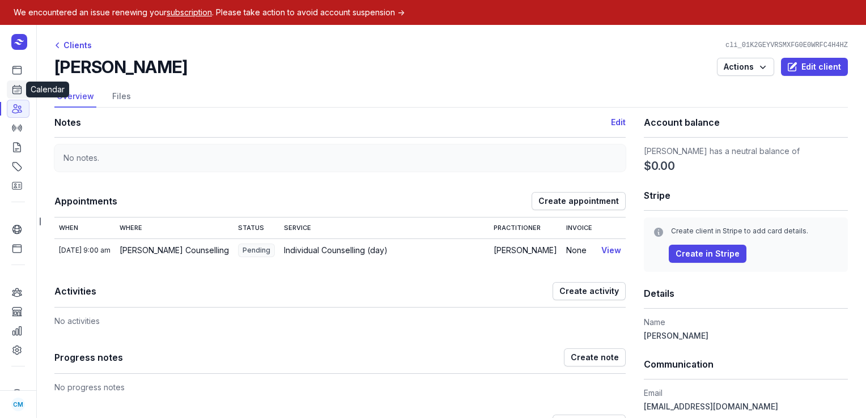
click at [20, 90] on icon at bounding box center [16, 89] width 11 height 11
select select "week"
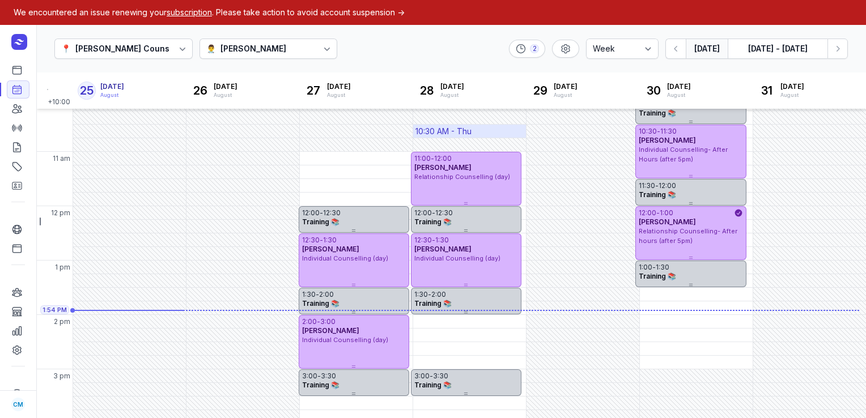
scroll to position [179, 0]
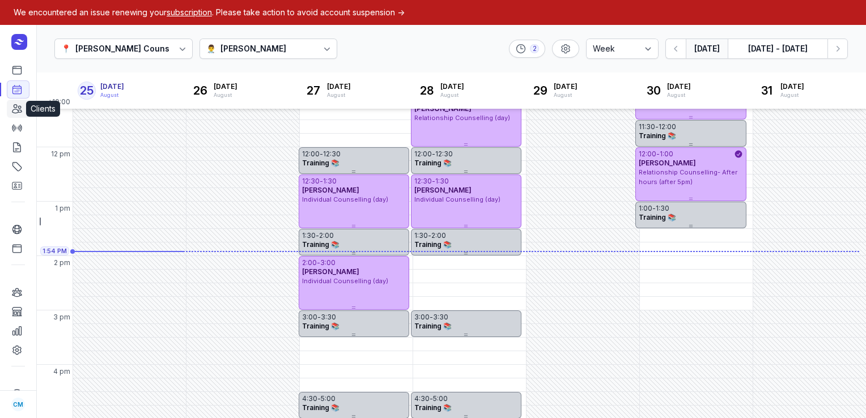
click at [10, 110] on link "Clients" at bounding box center [18, 109] width 23 height 18
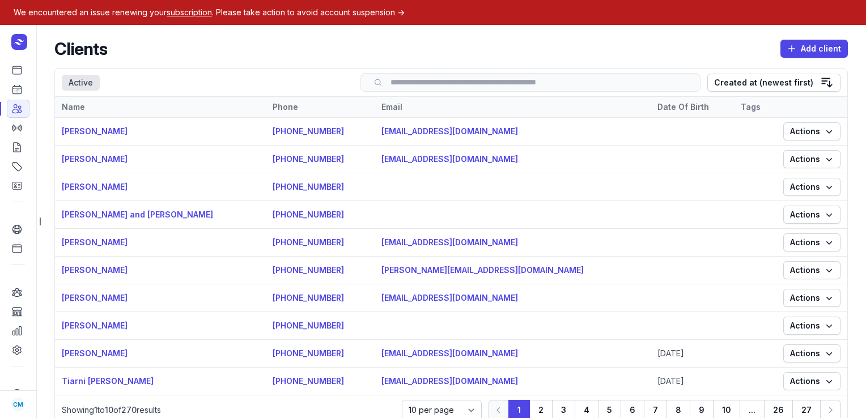
click at [505, 78] on input "search" at bounding box center [530, 82] width 316 height 9
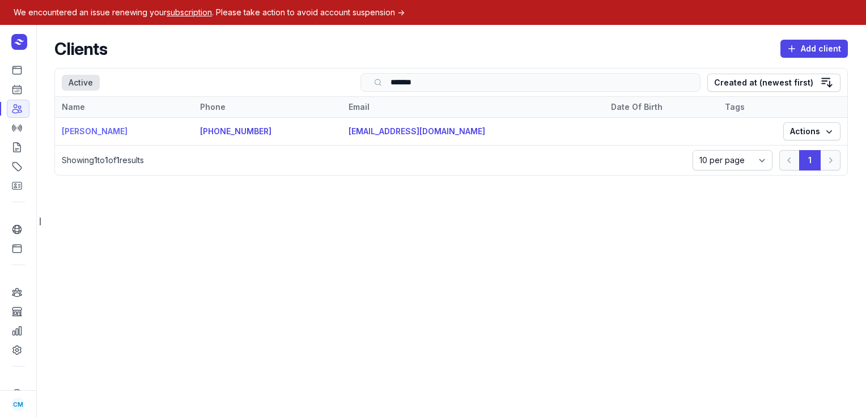
type input "*******"
click at [94, 128] on link "[PERSON_NAME]" at bounding box center [95, 131] width 66 height 10
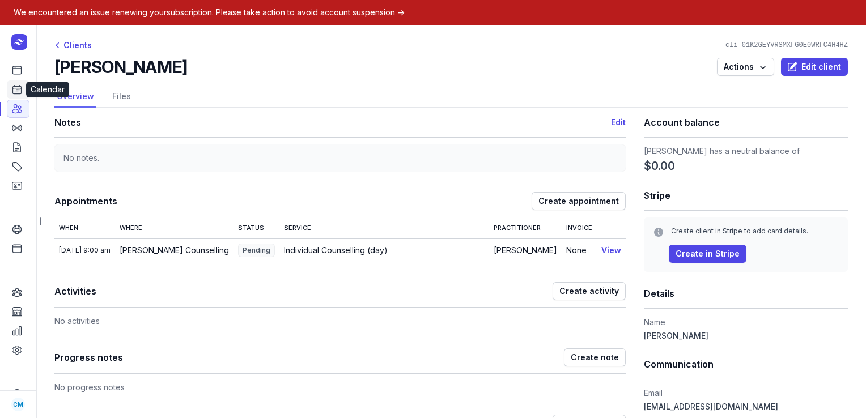
click at [10, 87] on link "Calendar" at bounding box center [18, 89] width 23 height 18
select select "week"
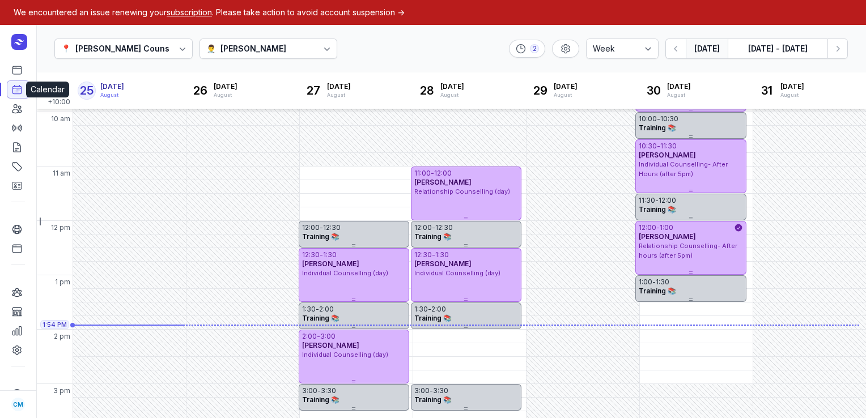
scroll to position [179, 0]
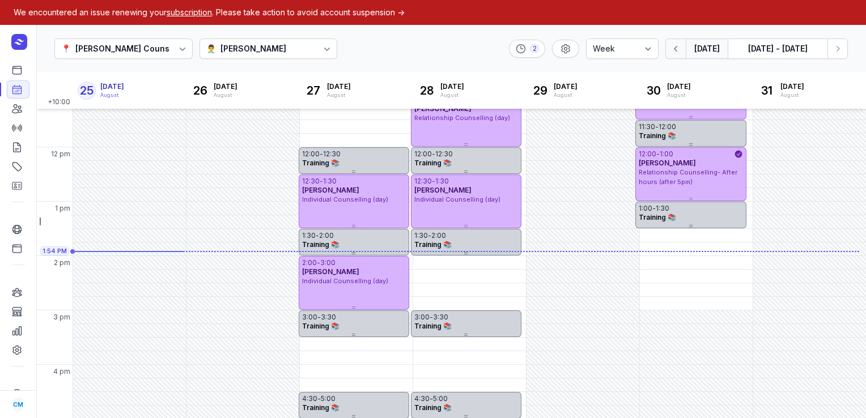
click at [682, 58] on button "button" at bounding box center [675, 49] width 20 height 20
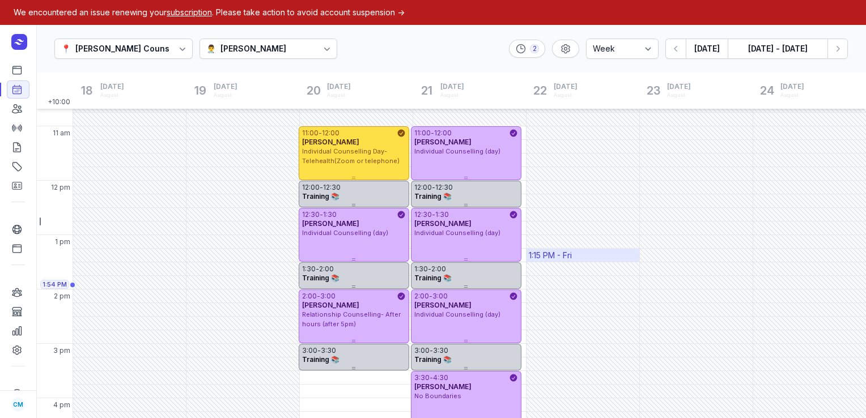
scroll to position [145, 0]
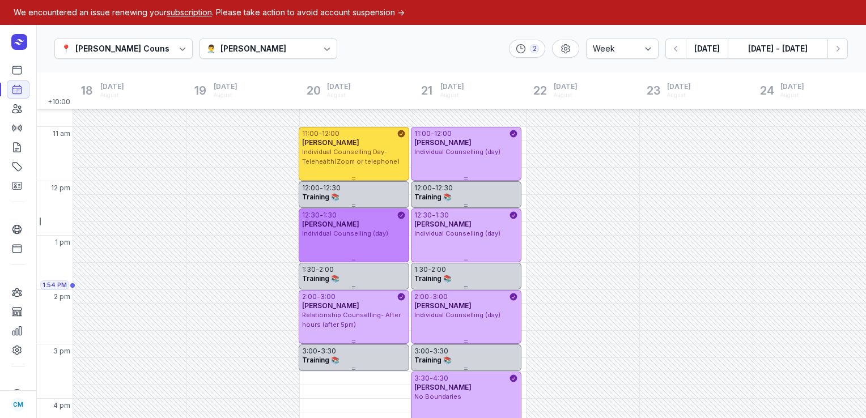
click at [372, 235] on span "Individual Counselling (day)" at bounding box center [345, 234] width 86 height 8
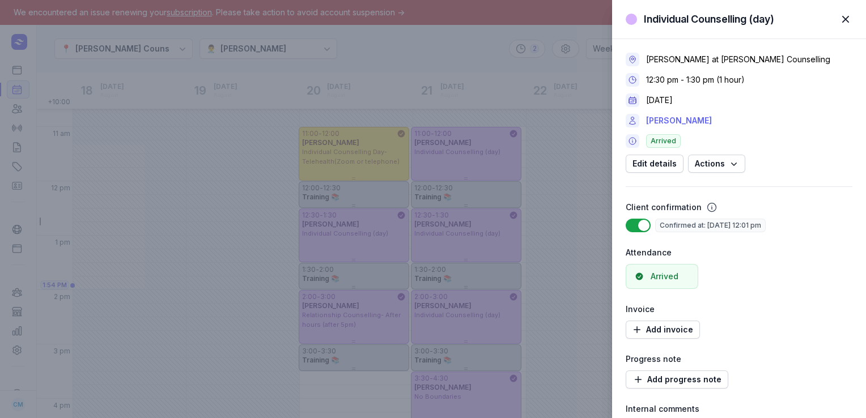
click at [664, 122] on link "[PERSON_NAME]" at bounding box center [679, 121] width 66 height 14
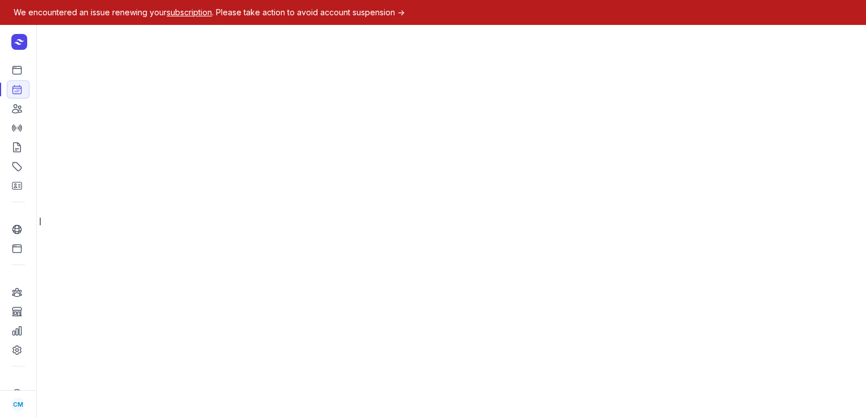
select select "week"
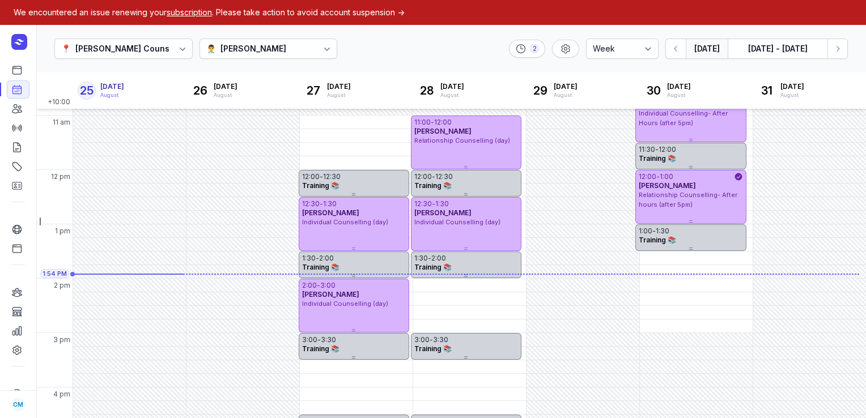
scroll to position [180, 0]
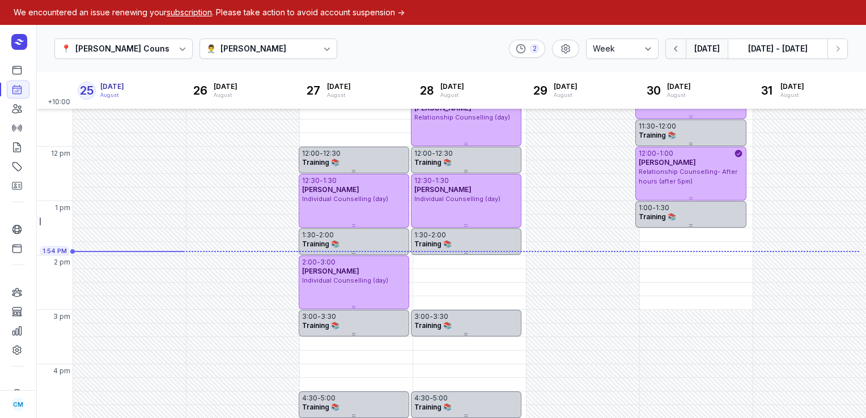
click at [674, 46] on icon "button" at bounding box center [675, 48] width 11 height 11
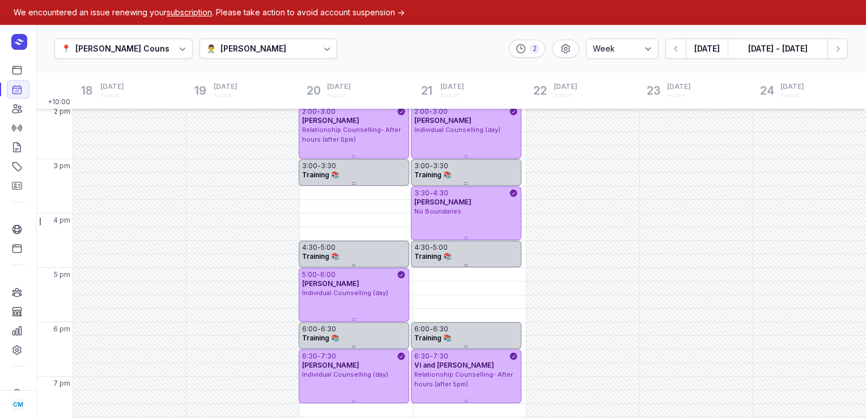
scroll to position [343, 0]
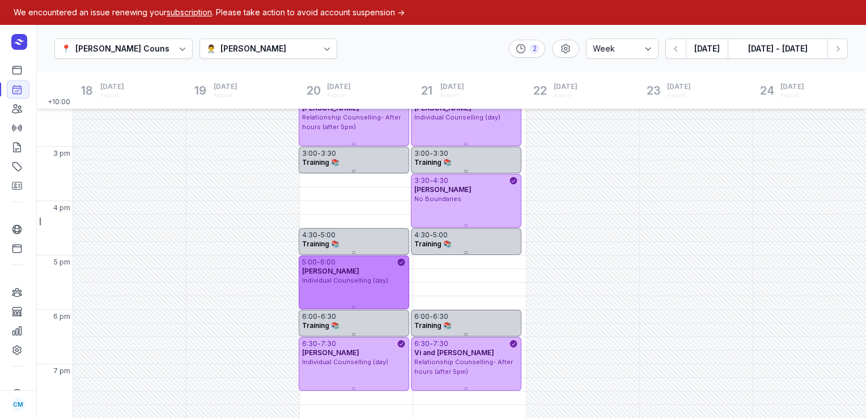
click at [323, 288] on div "5:00 - 6:00 [PERSON_NAME] Individual Counselling (day)" at bounding box center [354, 283] width 111 height 54
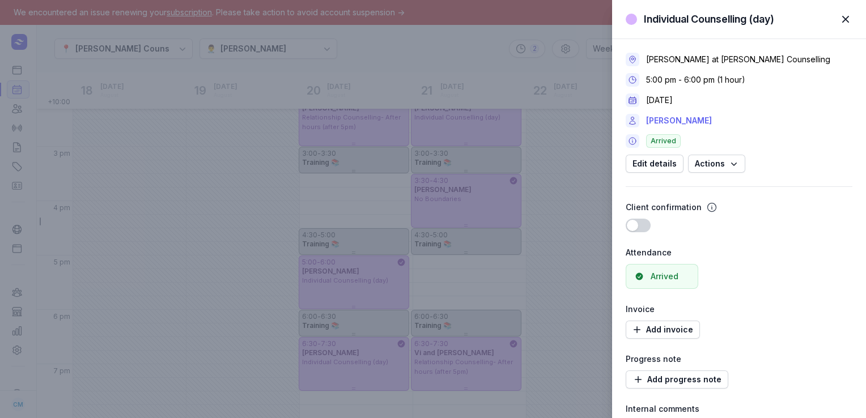
click at [689, 120] on link "[PERSON_NAME]" at bounding box center [679, 121] width 66 height 14
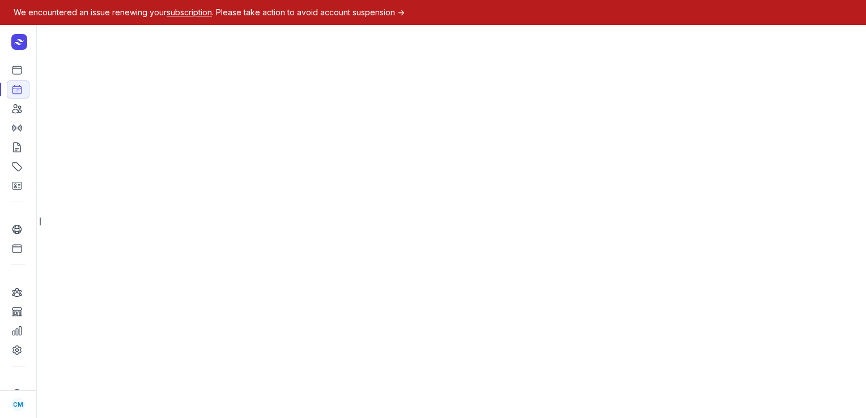
select select "week"
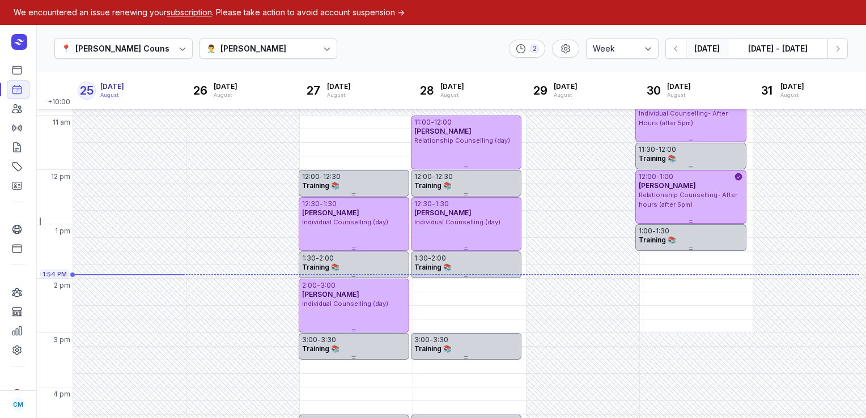
scroll to position [180, 0]
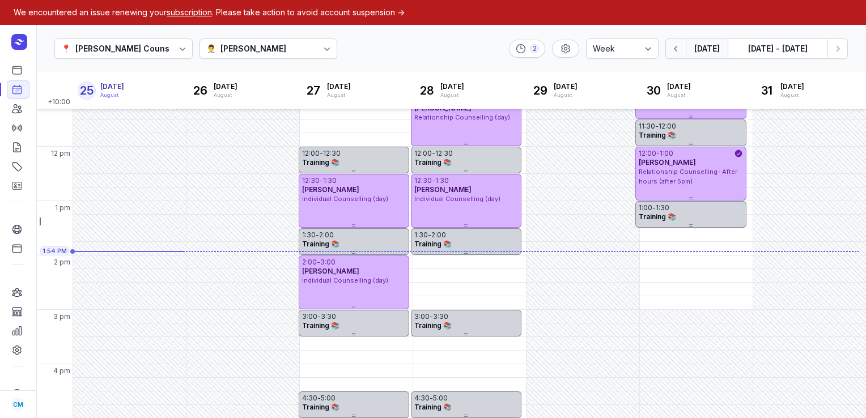
click at [676, 54] on button "button" at bounding box center [675, 49] width 20 height 20
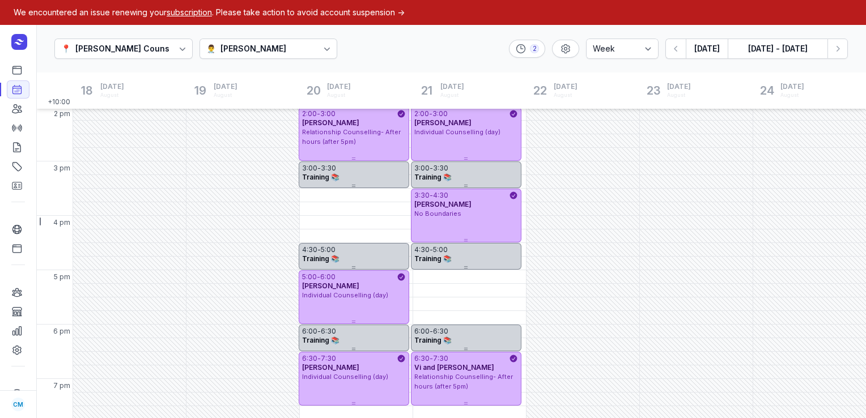
scroll to position [343, 0]
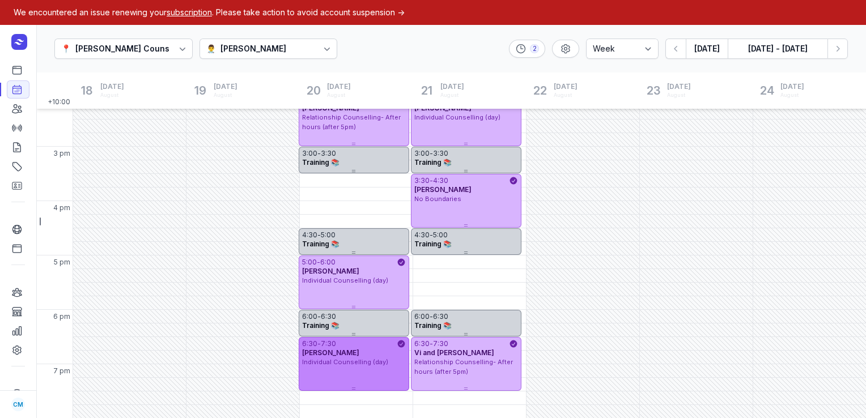
click at [351, 346] on div "6:30 - 7:30" at bounding box center [349, 343] width 95 height 9
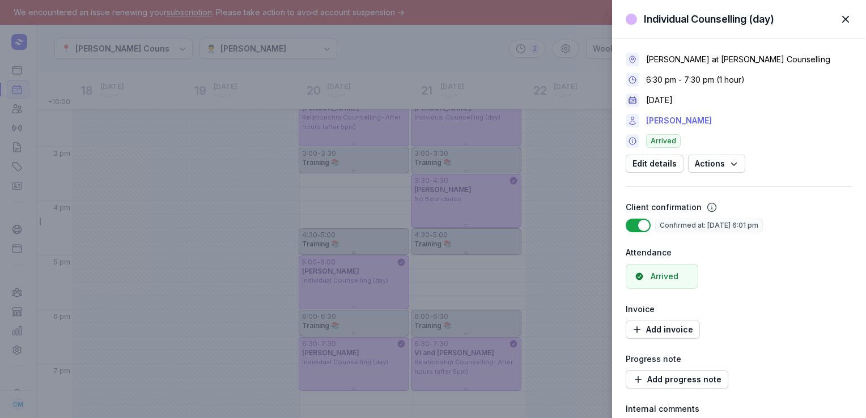
click at [670, 114] on link "[PERSON_NAME]" at bounding box center [679, 121] width 66 height 14
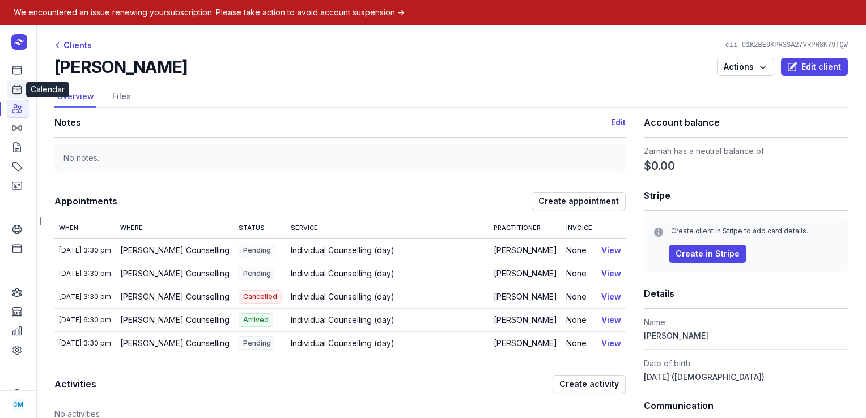
click at [11, 95] on icon at bounding box center [16, 89] width 11 height 11
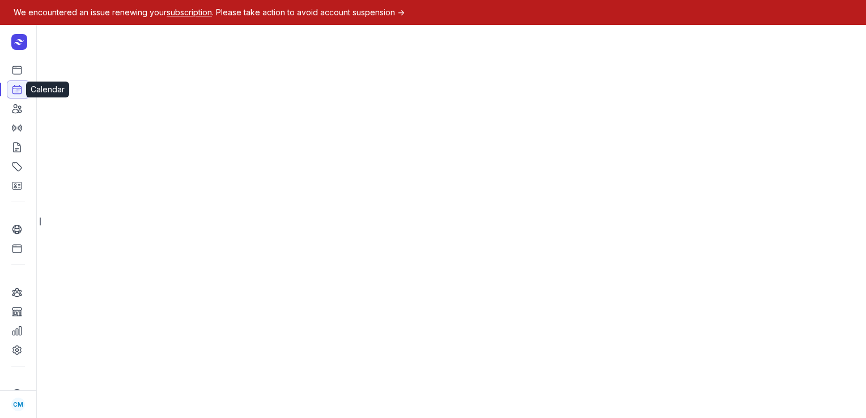
select select "week"
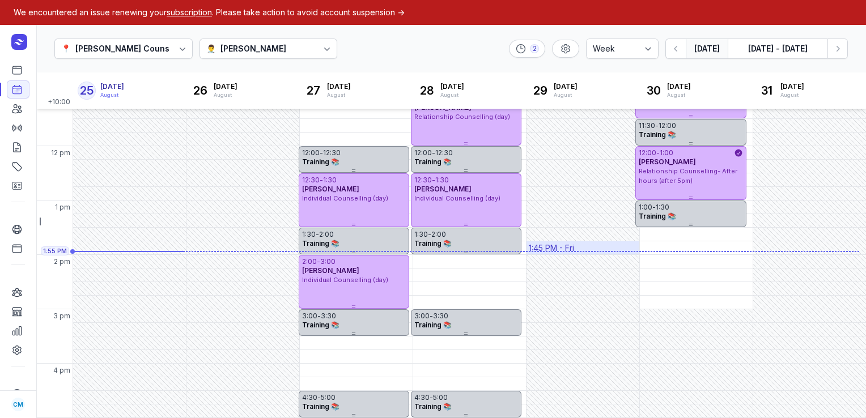
scroll to position [209, 0]
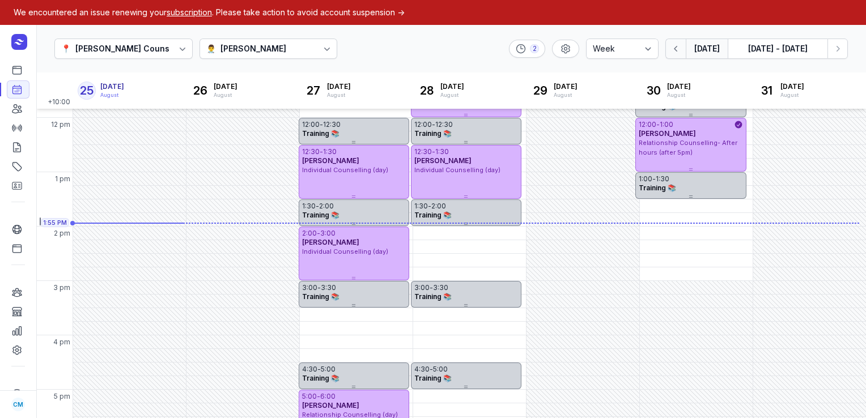
click at [673, 52] on icon "button" at bounding box center [675, 48] width 11 height 11
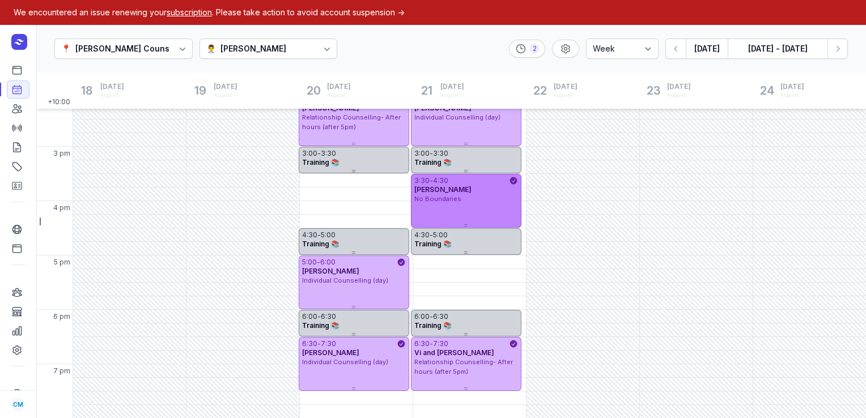
scroll to position [342, 0]
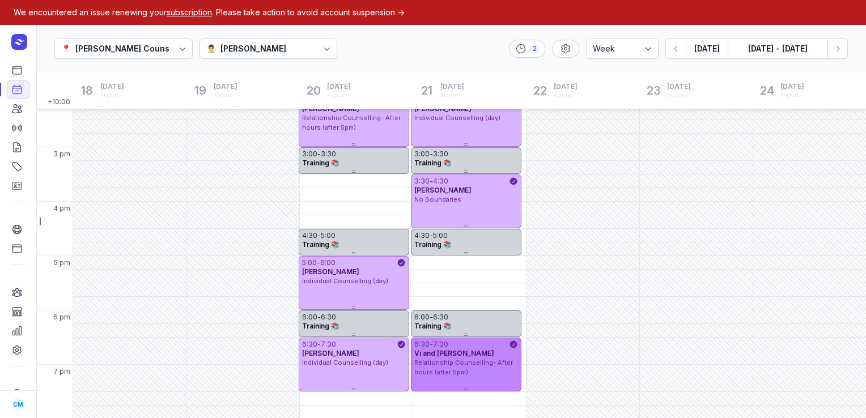
click at [461, 363] on span "Relationship Counselling- After hours (after 5pm)" at bounding box center [463, 368] width 99 height 18
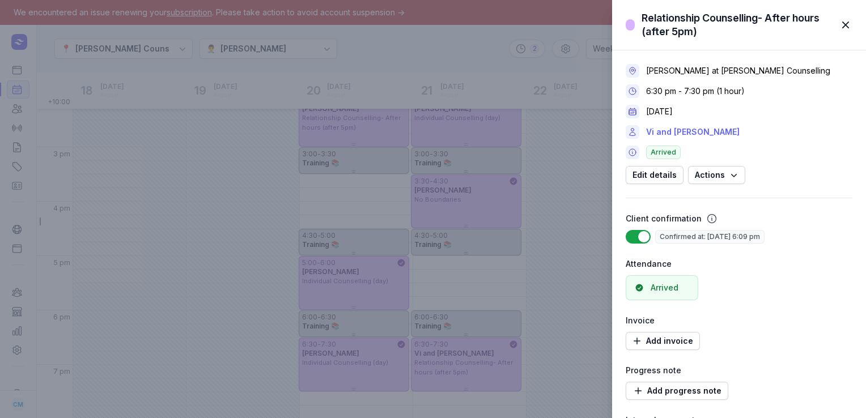
click at [695, 130] on link "Vi and [PERSON_NAME]" at bounding box center [693, 132] width 94 height 14
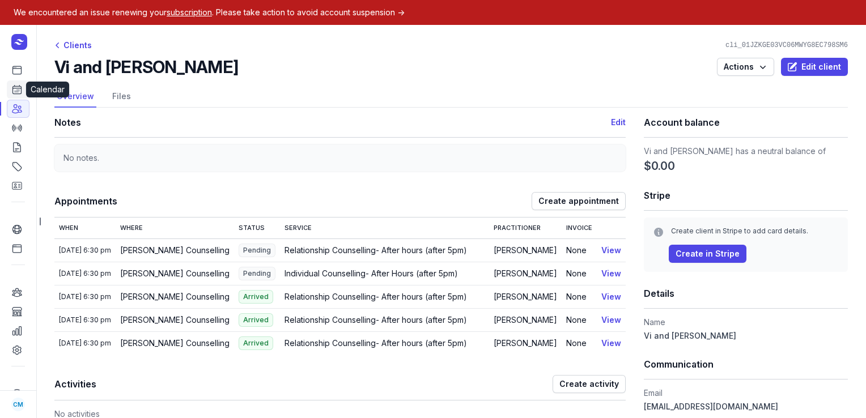
click at [13, 92] on icon at bounding box center [17, 90] width 9 height 9
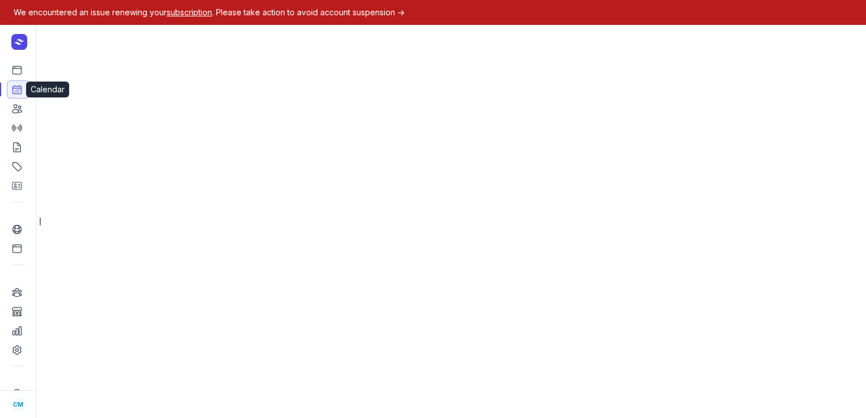
select select "week"
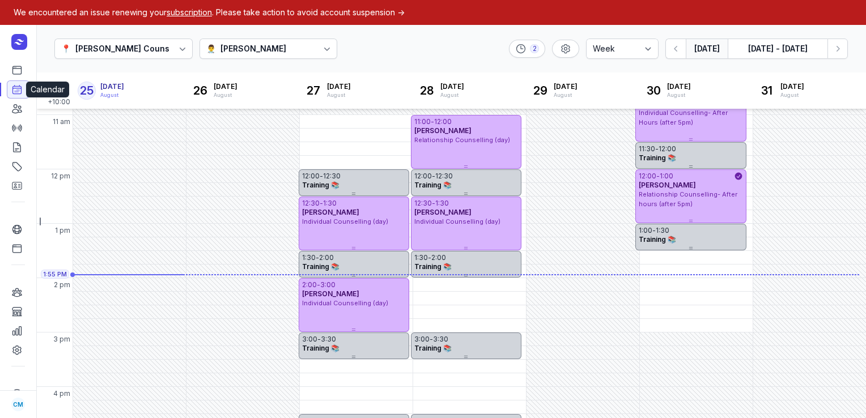
scroll to position [181, 0]
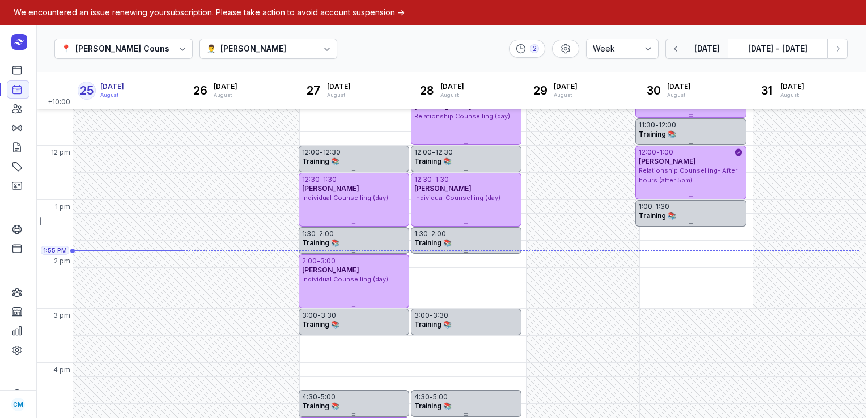
click at [675, 46] on icon "button" at bounding box center [675, 48] width 11 height 11
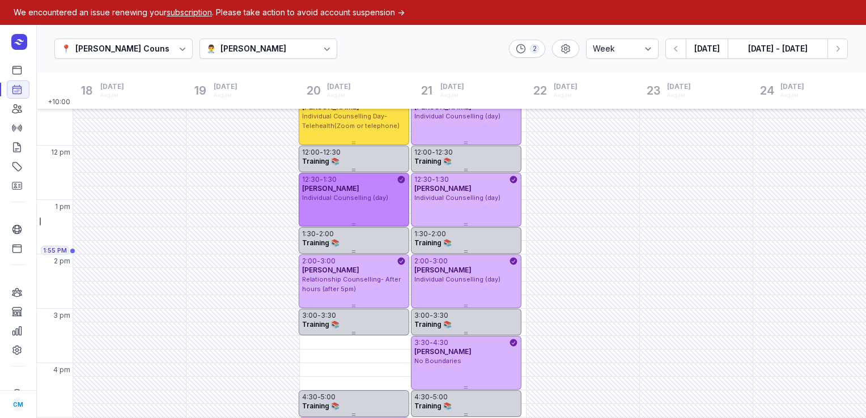
click at [337, 176] on div "1:30" at bounding box center [330, 179] width 14 height 9
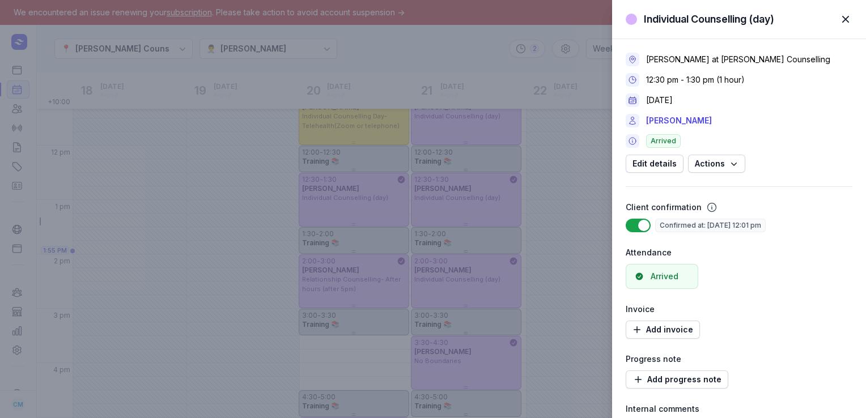
click at [850, 22] on span "button" at bounding box center [845, 19] width 25 height 25
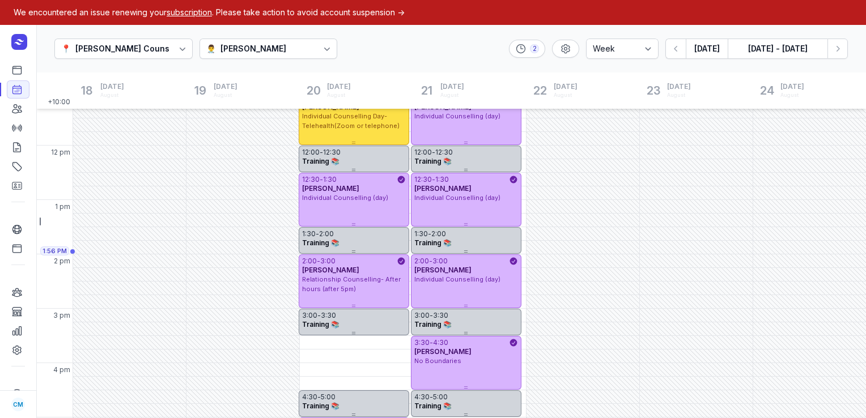
click at [242, 55] on div "[PERSON_NAME]" at bounding box center [253, 49] width 66 height 14
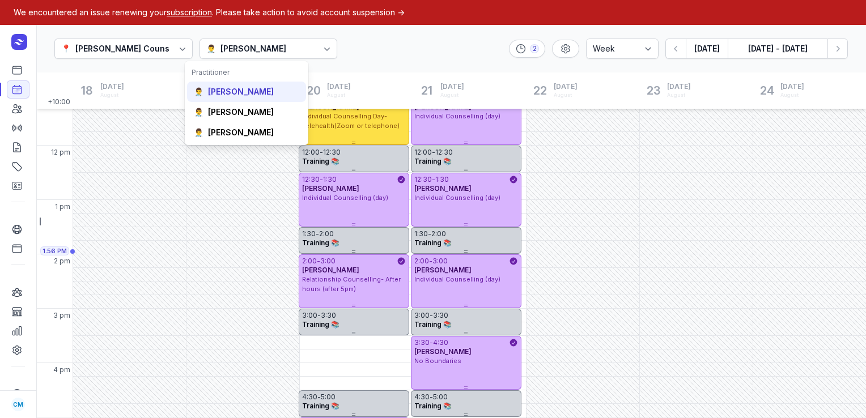
click at [226, 122] on div "👨‍⚕️ [PERSON_NAME]" at bounding box center [246, 132] width 119 height 20
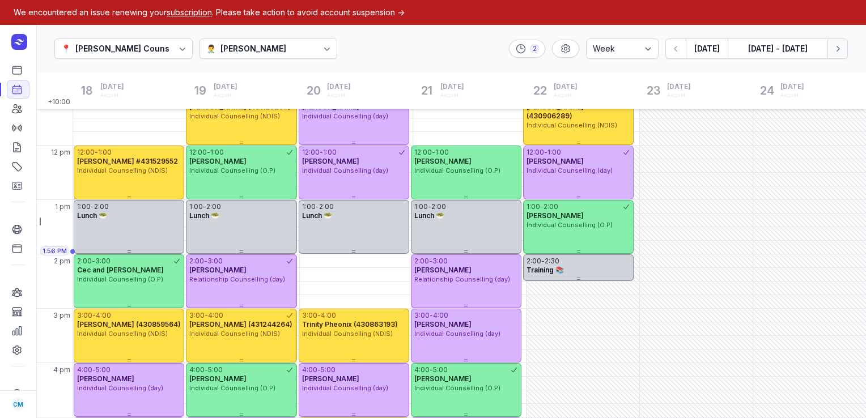
click at [839, 45] on icon "button" at bounding box center [837, 48] width 11 height 11
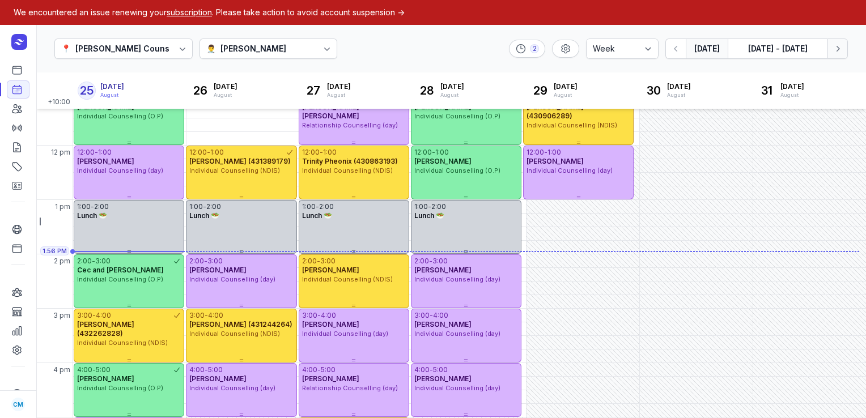
click at [839, 45] on icon "button" at bounding box center [837, 48] width 11 height 11
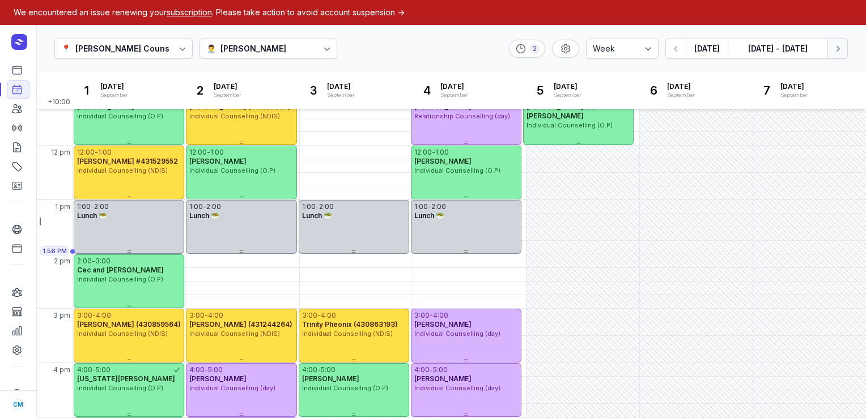
click at [839, 45] on icon "button" at bounding box center [837, 48] width 11 height 11
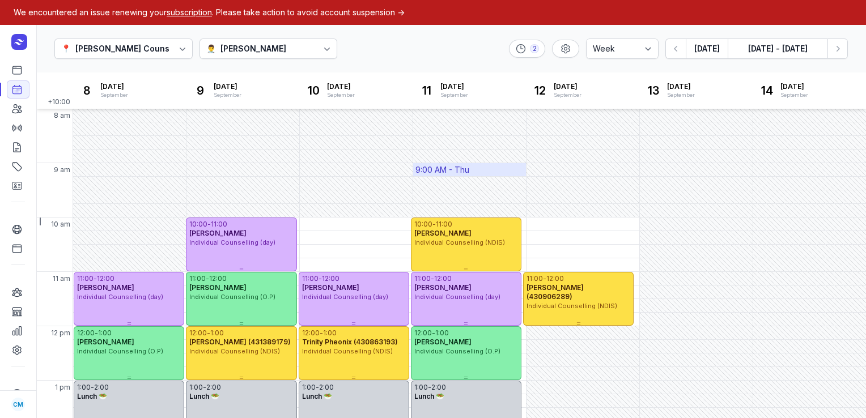
click at [494, 171] on div "9:00 AM - Thu" at bounding box center [469, 169] width 113 height 13
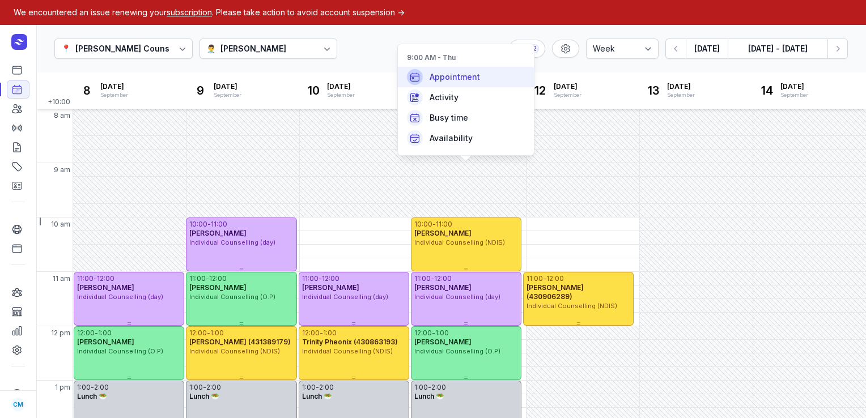
click at [491, 82] on div "Appointment" at bounding box center [466, 77] width 136 height 20
select select
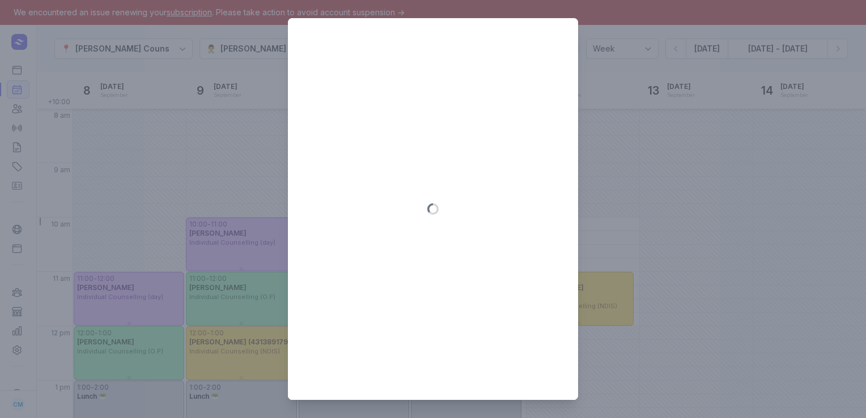
type input "[DATE]"
select select "9:00"
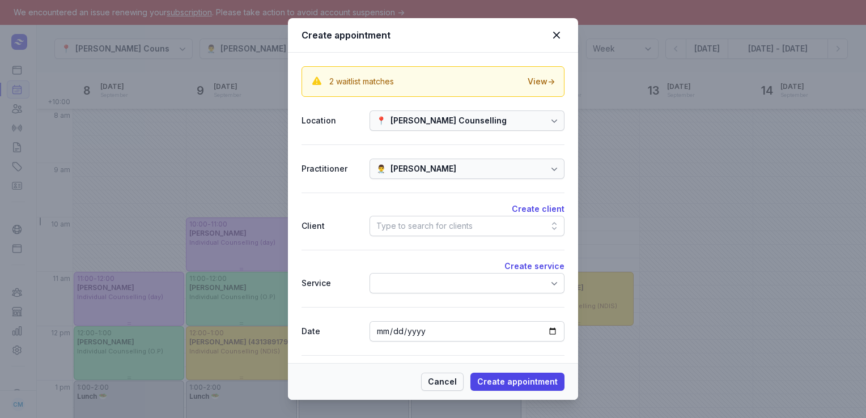
click at [457, 385] on span "Cancel" at bounding box center [442, 382] width 29 height 14
select select
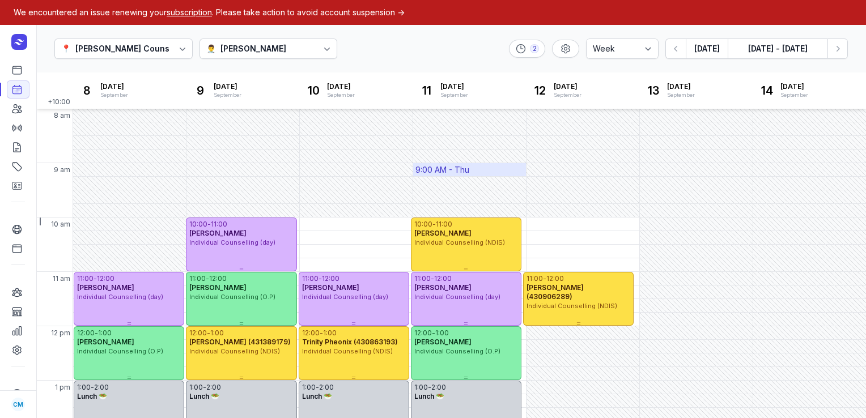
click at [462, 169] on div "9:00 AM - Thu" at bounding box center [442, 169] width 54 height 11
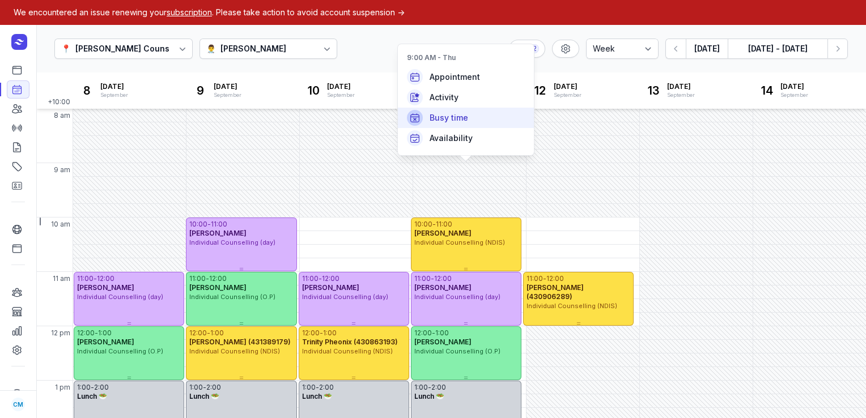
click at [451, 119] on span "Busy time" at bounding box center [449, 117] width 39 height 11
select select
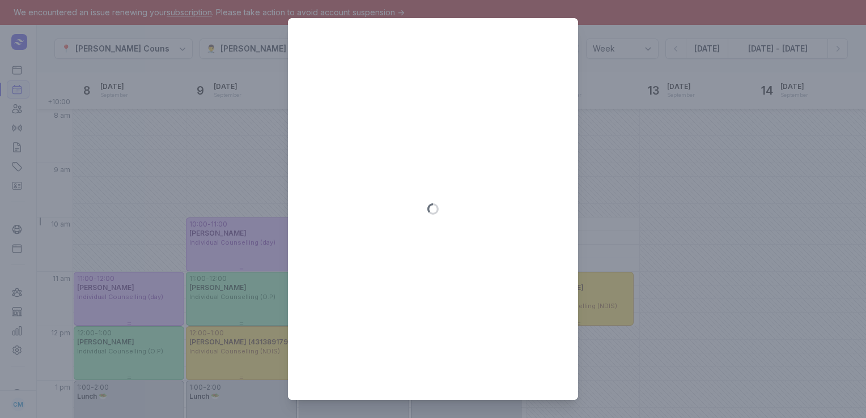
type input "[DATE]"
select select "9:00"
select select "10:00"
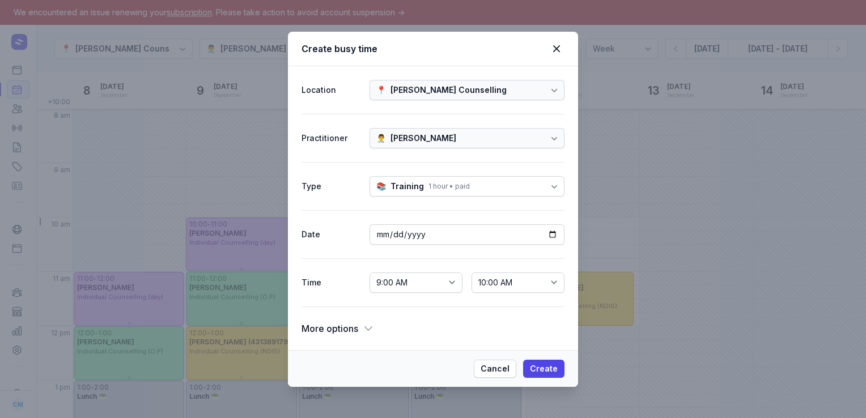
click at [350, 332] on span "More options" at bounding box center [329, 329] width 57 height 16
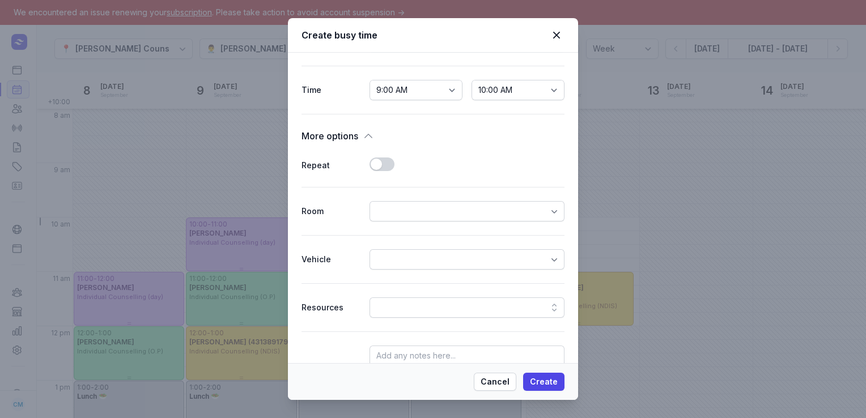
scroll to position [235, 0]
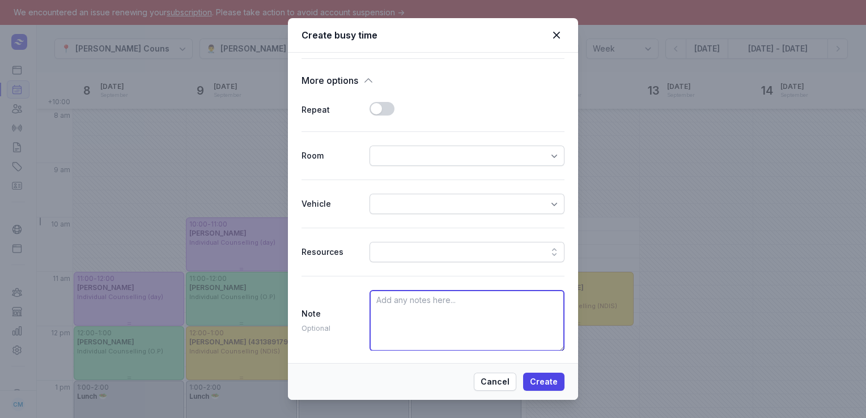
click at [396, 311] on textarea at bounding box center [466, 320] width 195 height 61
type textarea "N"
type textarea "ANGE"
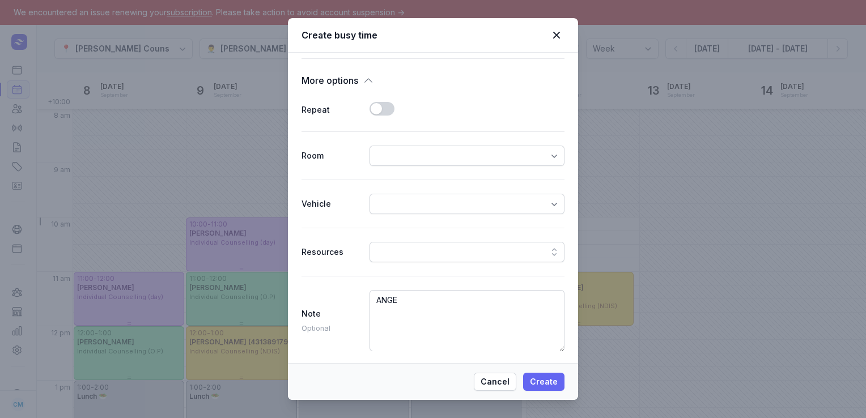
click at [549, 380] on span "Create" at bounding box center [544, 382] width 28 height 14
select select
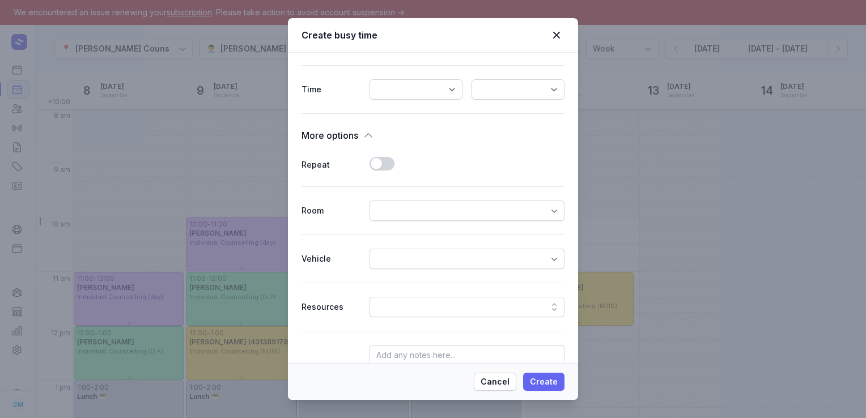
scroll to position [290, 0]
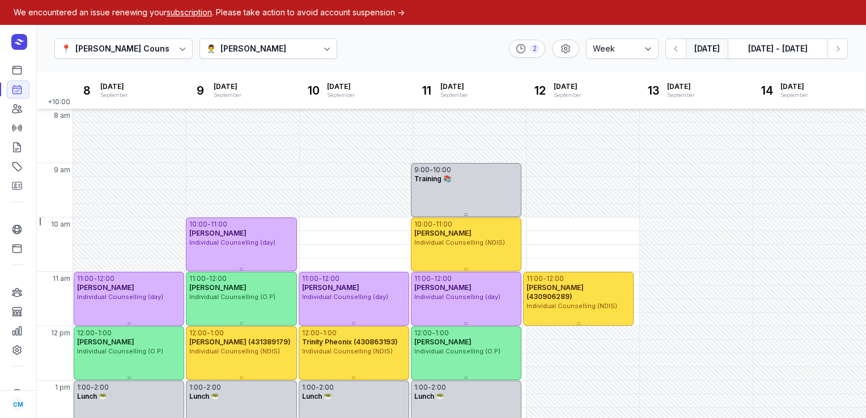
click at [705, 55] on button "[DATE]" at bounding box center [707, 49] width 42 height 20
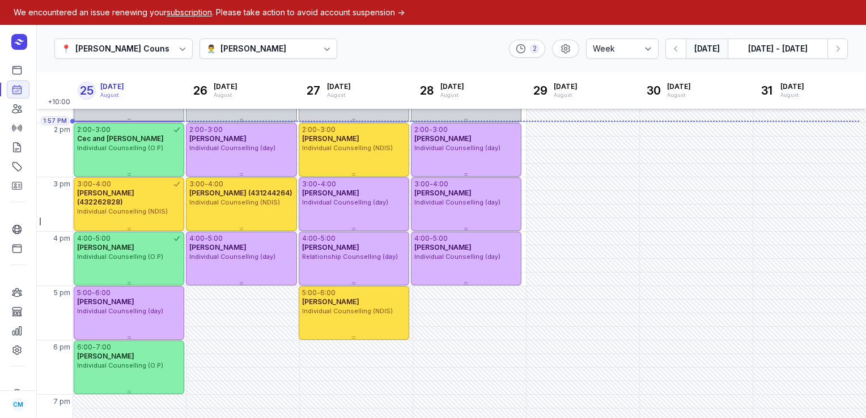
scroll to position [312, 0]
